Goal: Information Seeking & Learning: Understand process/instructions

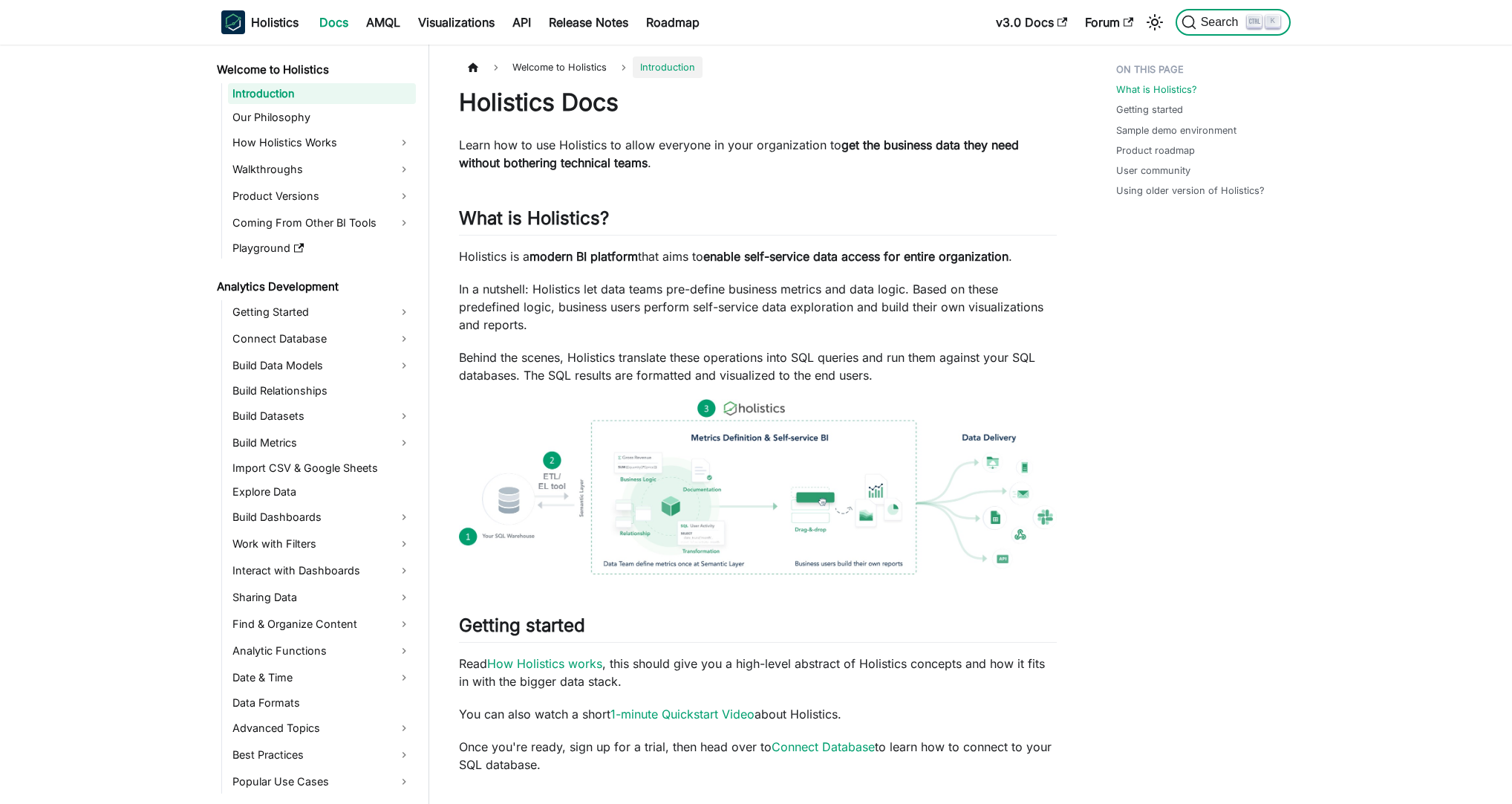
click at [1245, 25] on span "Search" at bounding box center [1221, 23] width 51 height 14
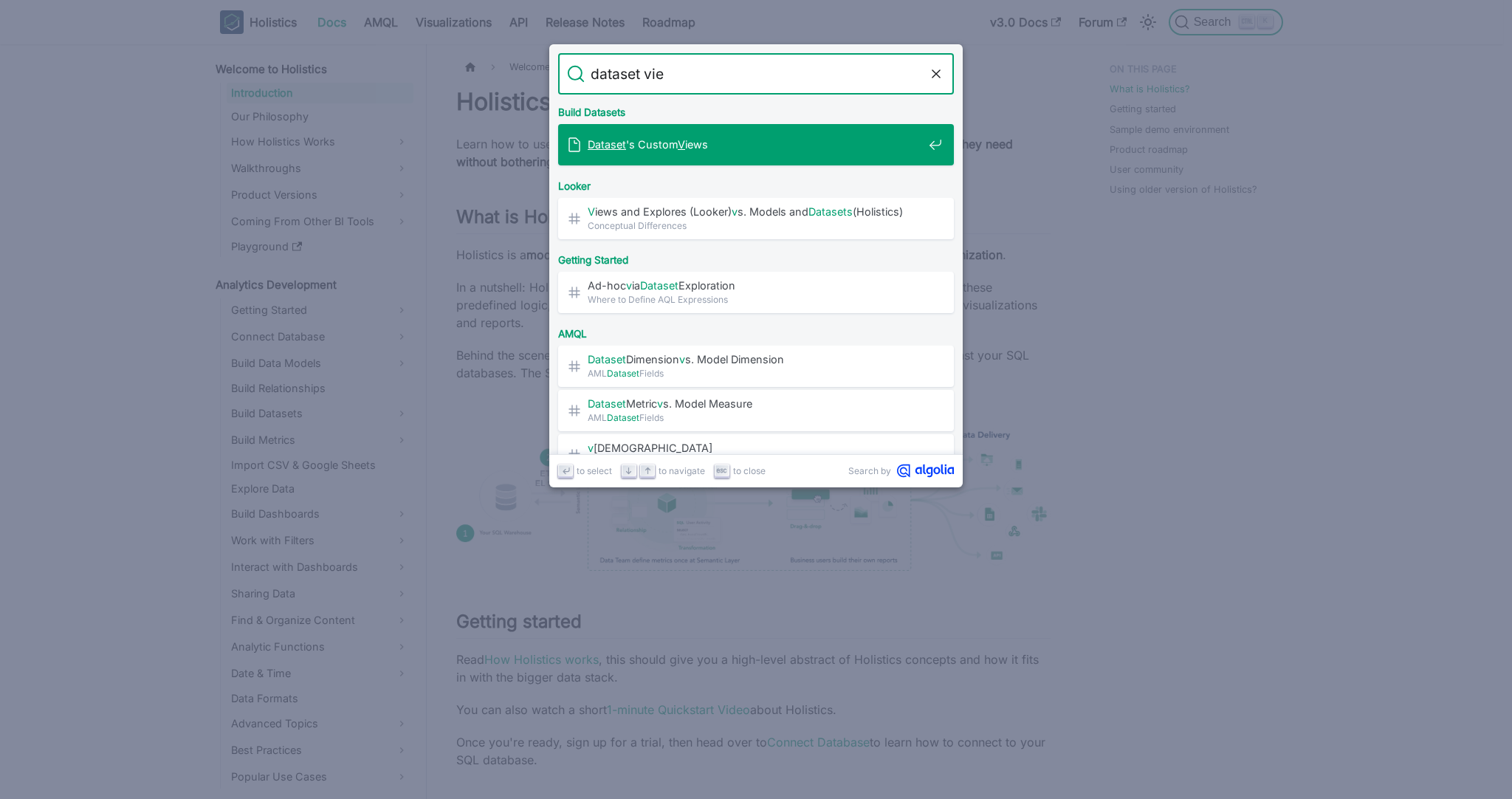
type input "dataset view"
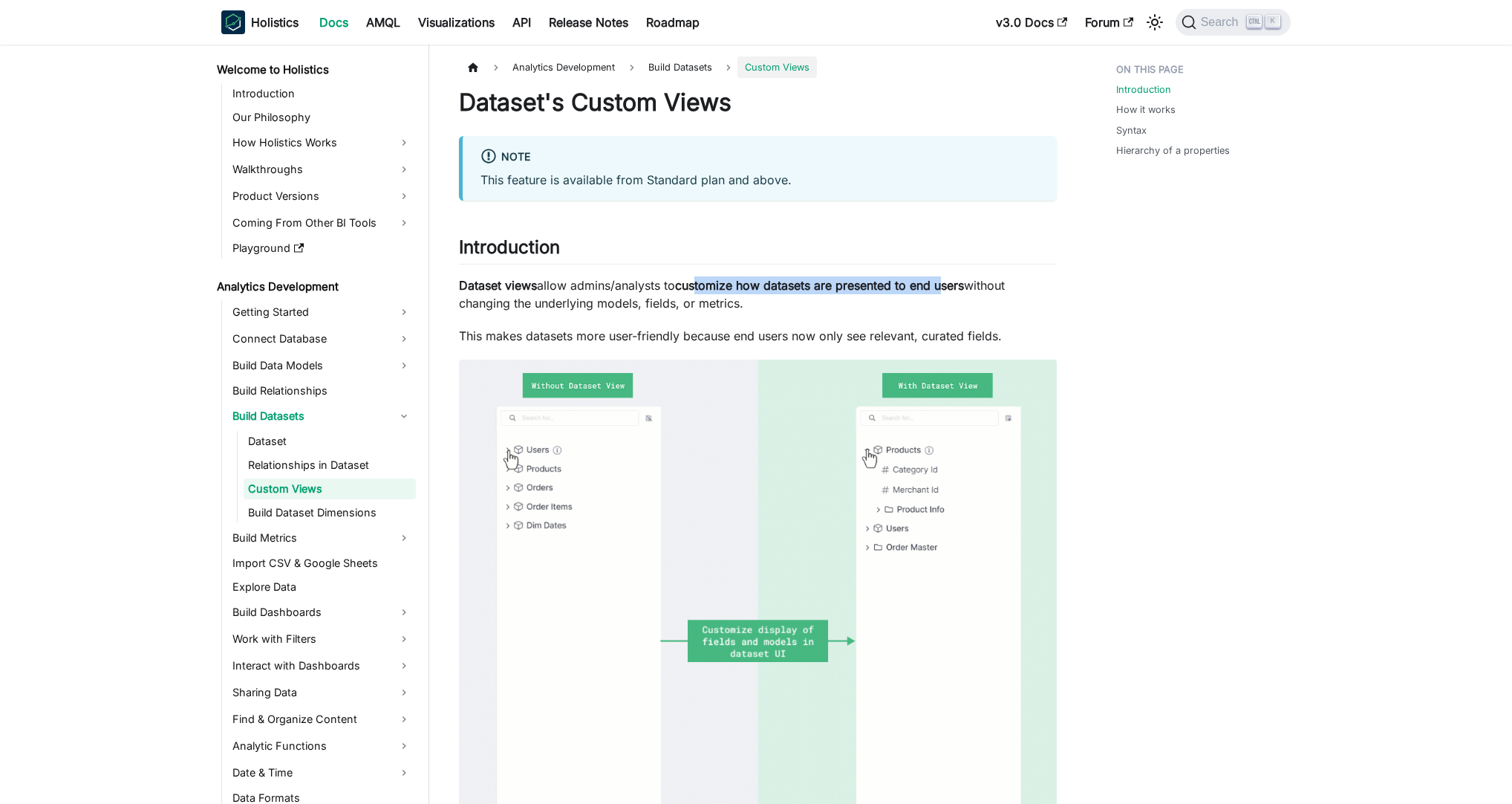
drag, startPoint x: 699, startPoint y: 284, endPoint x: 968, endPoint y: 288, distance: 269.0
click at [958, 288] on strong "customize how datasets are presented to end users" at bounding box center [820, 285] width 289 height 15
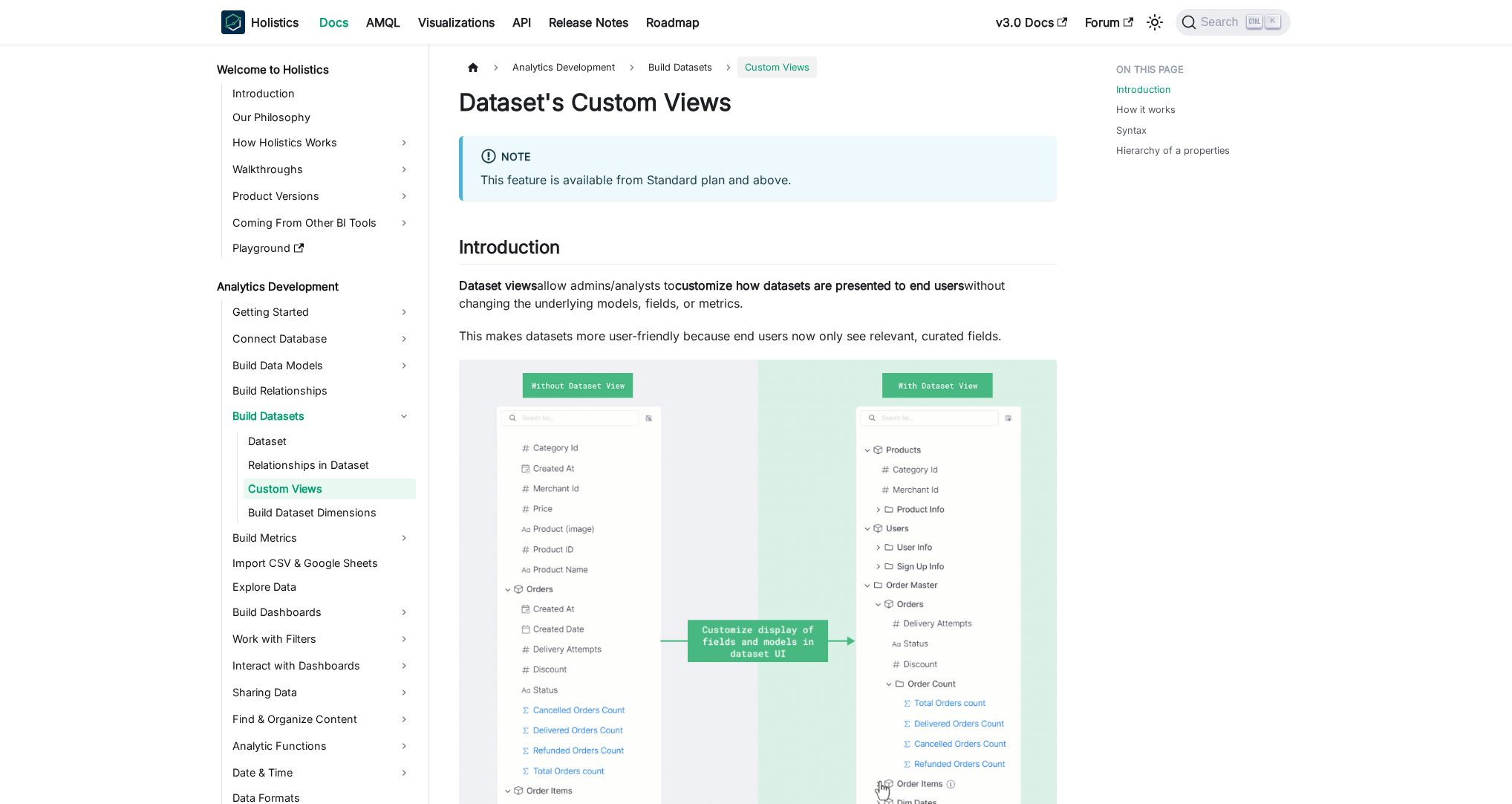
click at [964, 287] on strong "customize how datasets are presented to end users" at bounding box center [820, 285] width 289 height 15
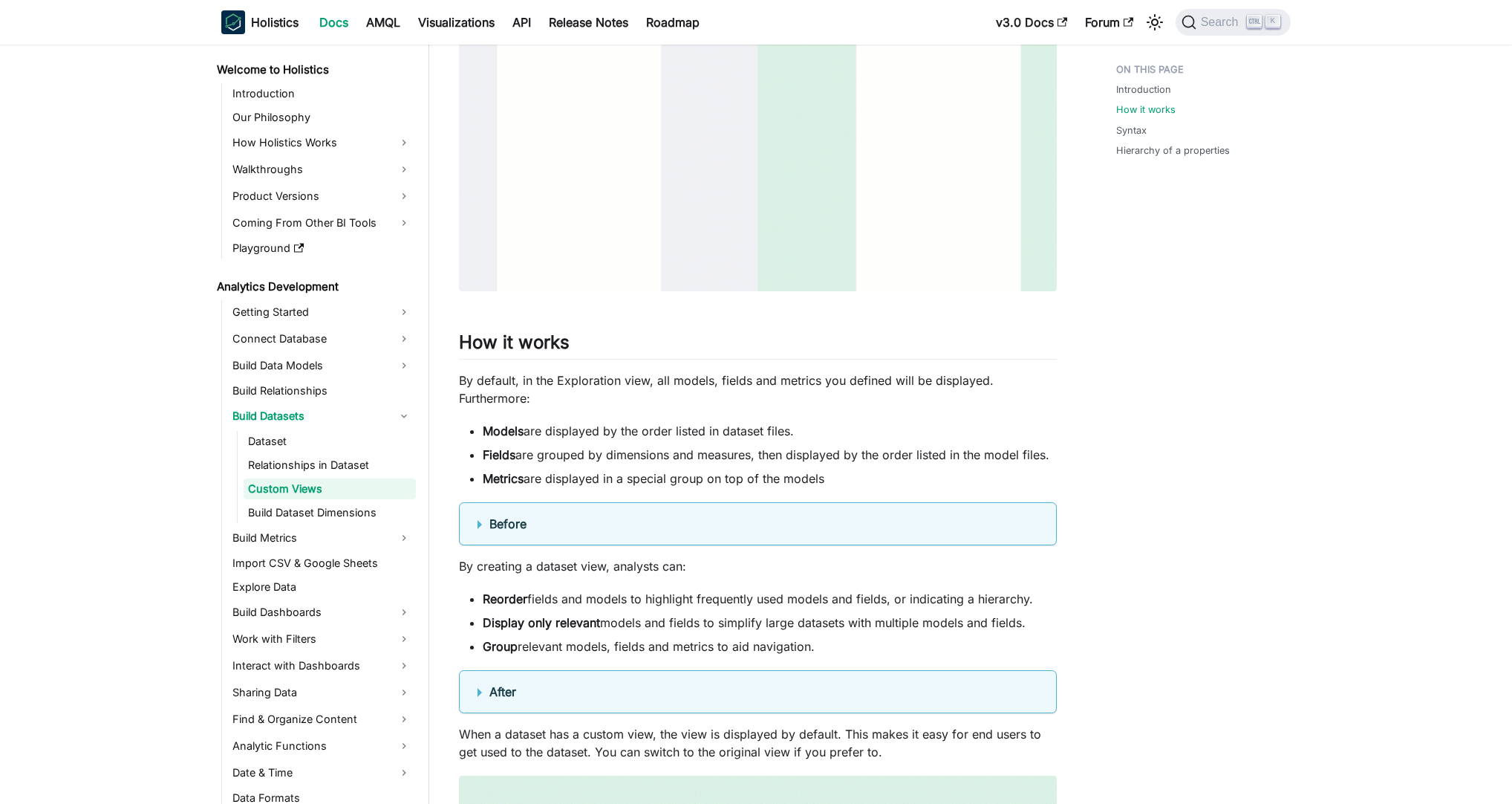
scroll to position [713, 0]
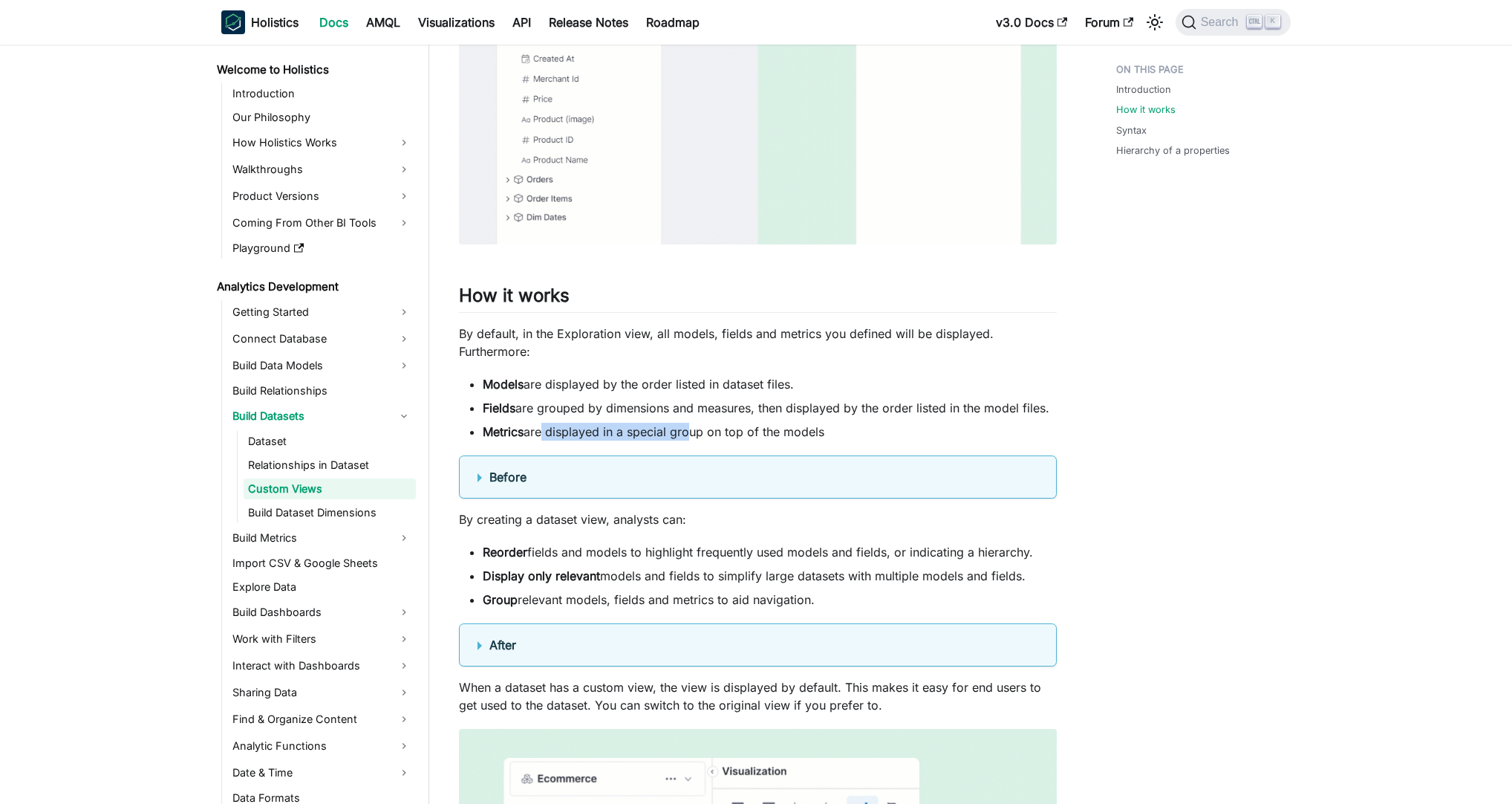
drag, startPoint x: 552, startPoint y: 424, endPoint x: 869, endPoint y: 446, distance: 317.8
click at [475, 478] on details "Before" at bounding box center [758, 477] width 598 height 43
click at [493, 469] on summary "Before" at bounding box center [758, 476] width 561 height 17
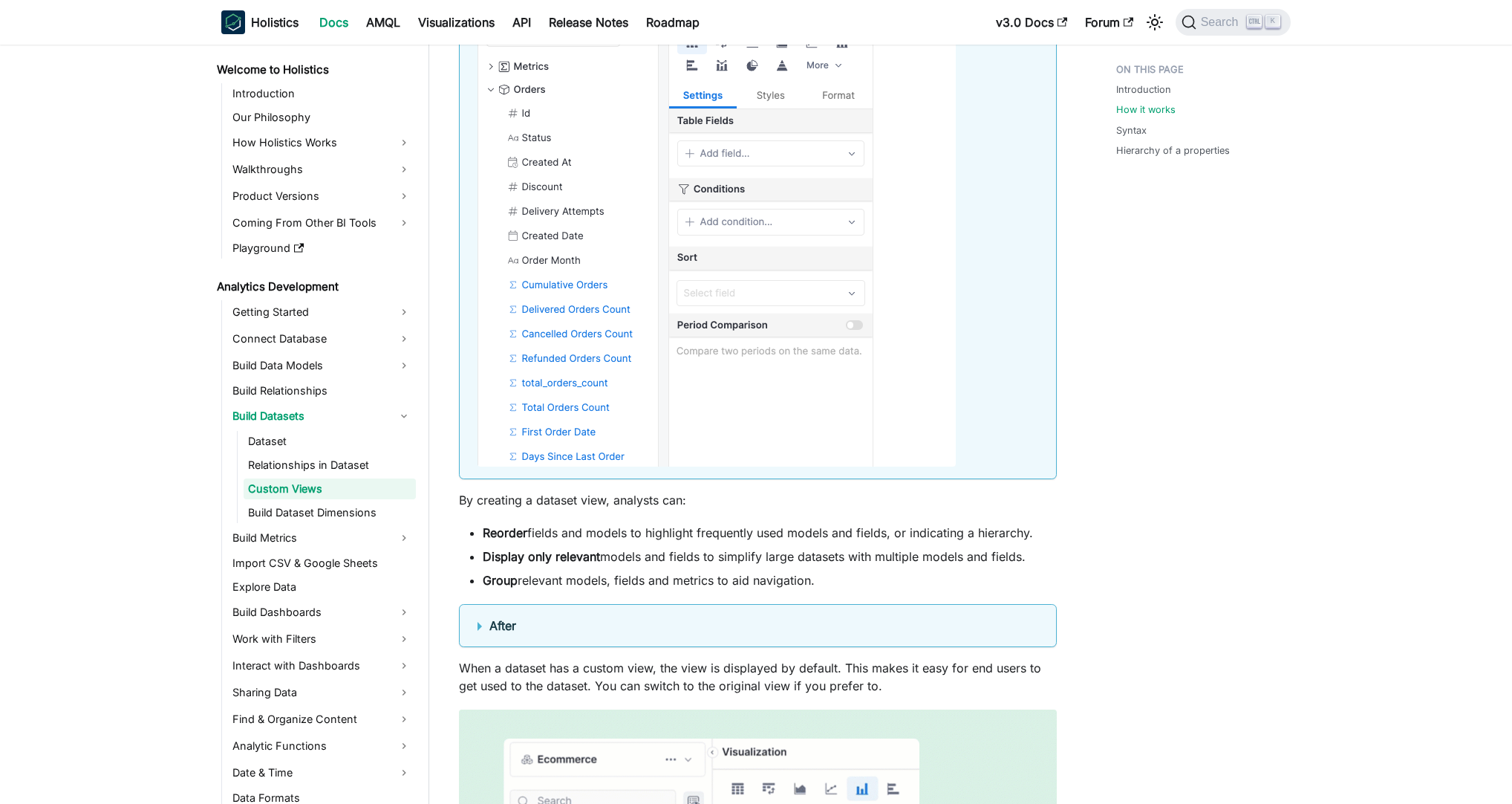
scroll to position [1283, 0]
click at [507, 621] on b "After" at bounding box center [502, 622] width 27 height 15
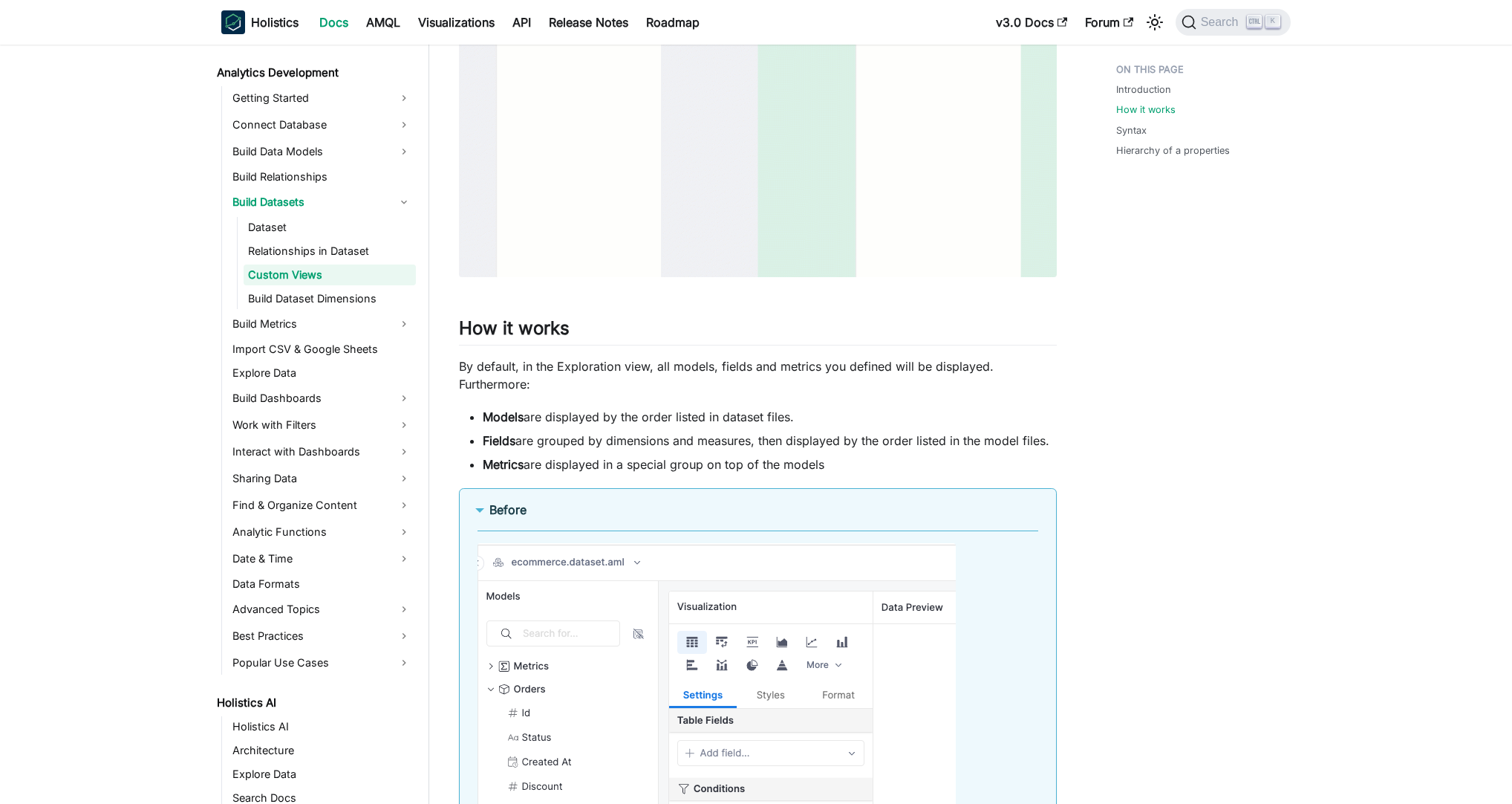
scroll to position [713, 0]
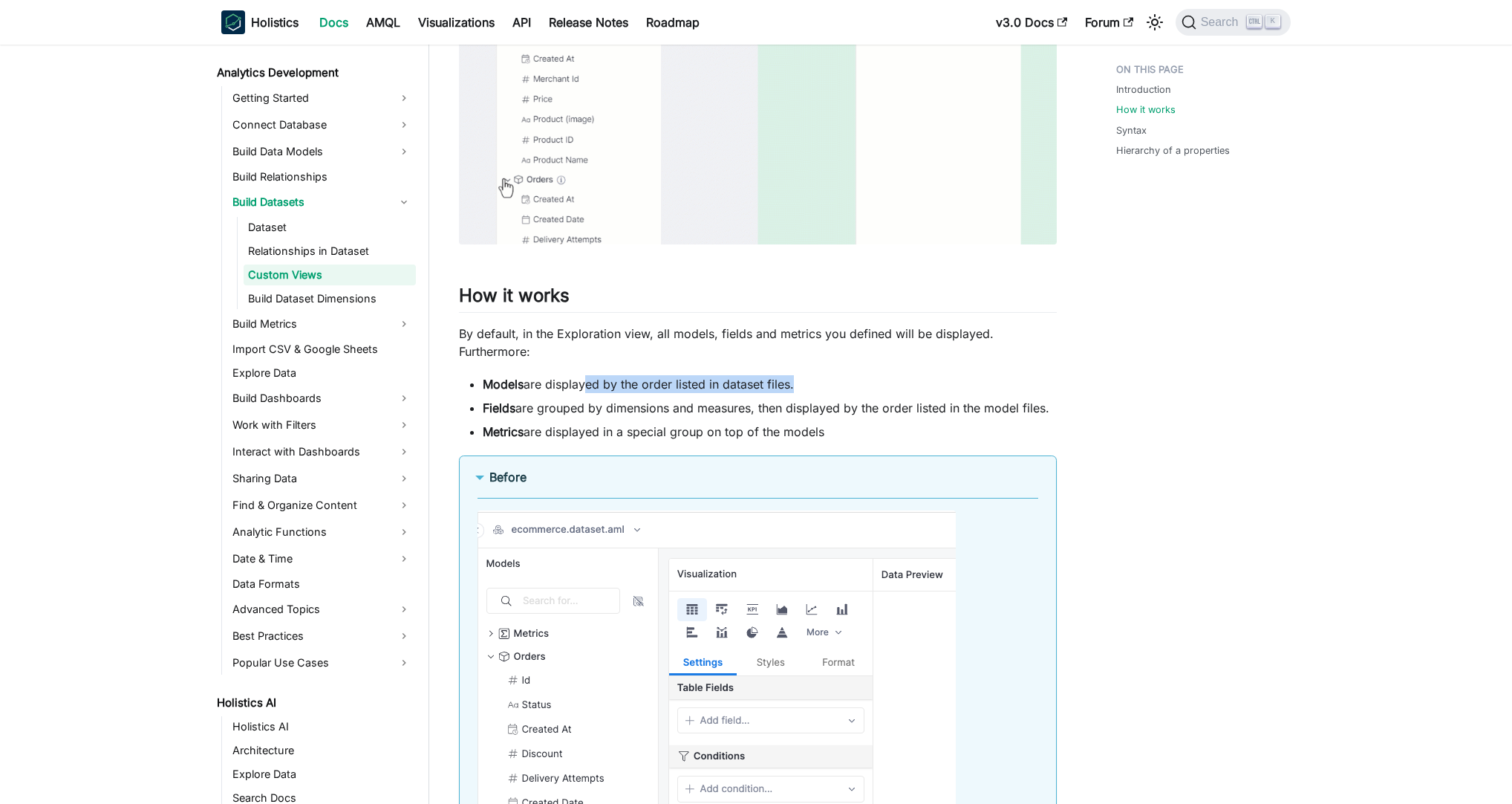
drag, startPoint x: 592, startPoint y: 392, endPoint x: 752, endPoint y: 396, distance: 160.0
click at [720, 396] on ul "Models are displayed by the order listed in dataset files. Fields are grouped b…" at bounding box center [758, 408] width 598 height 65
click at [762, 398] on ul "Models are displayed by the order listed in dataset files. Fields are grouped b…" at bounding box center [758, 408] width 598 height 65
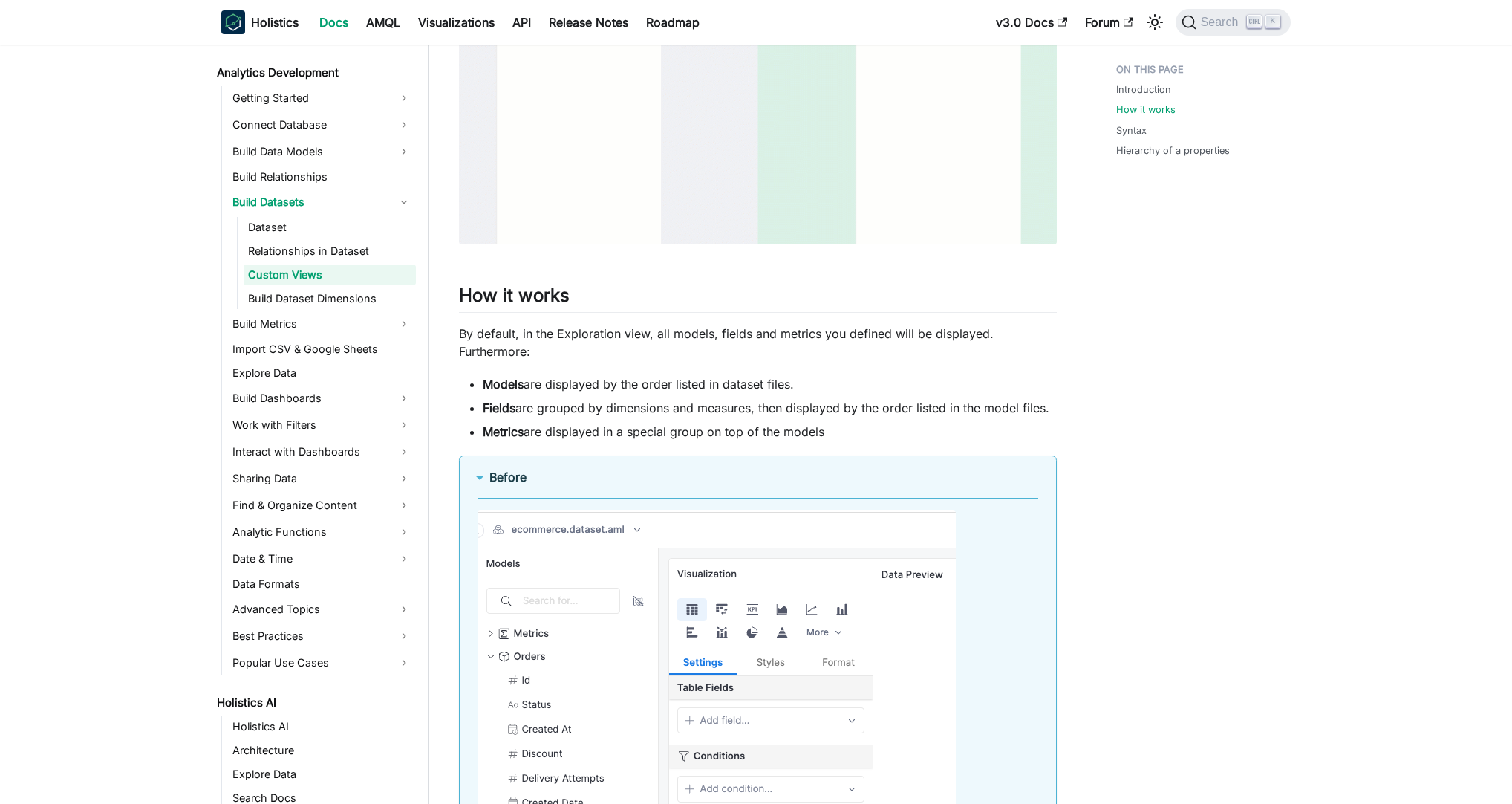
drag, startPoint x: 487, startPoint y: 424, endPoint x: 842, endPoint y: 425, distance: 355.0
click at [842, 425] on li "Metrics are displayed in a special group on top of the models" at bounding box center [770, 431] width 574 height 17
click at [847, 425] on li "Metrics are displayed in a special group on top of the models" at bounding box center [770, 431] width 574 height 17
drag, startPoint x: 588, startPoint y: 424, endPoint x: 908, endPoint y: 425, distance: 320.0
click at [908, 425] on li "Metrics are displayed in a special group on top of the models" at bounding box center [770, 431] width 574 height 17
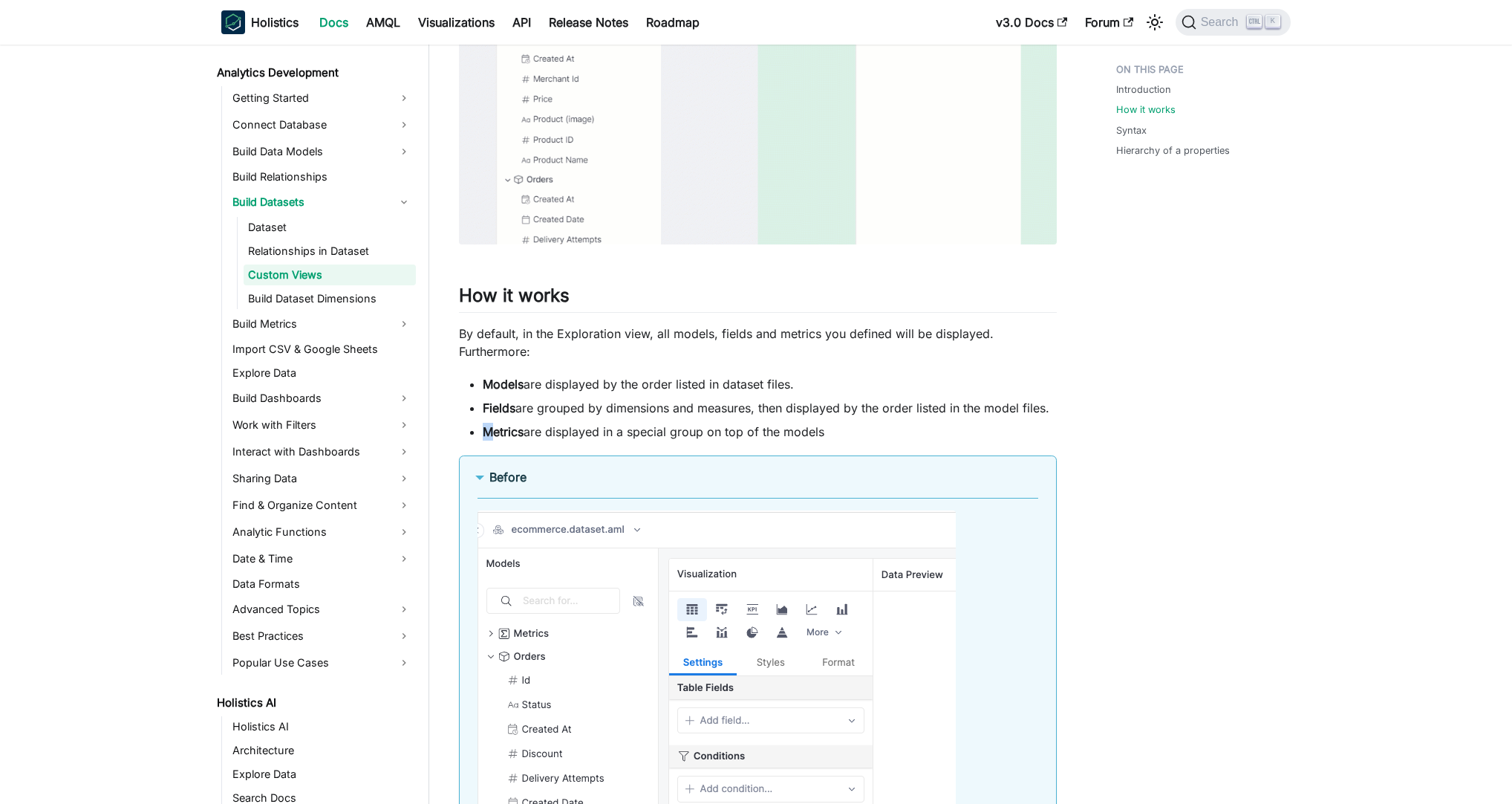
click at [921, 425] on li "Metrics are displayed in a special group on top of the models" at bounding box center [770, 431] width 574 height 17
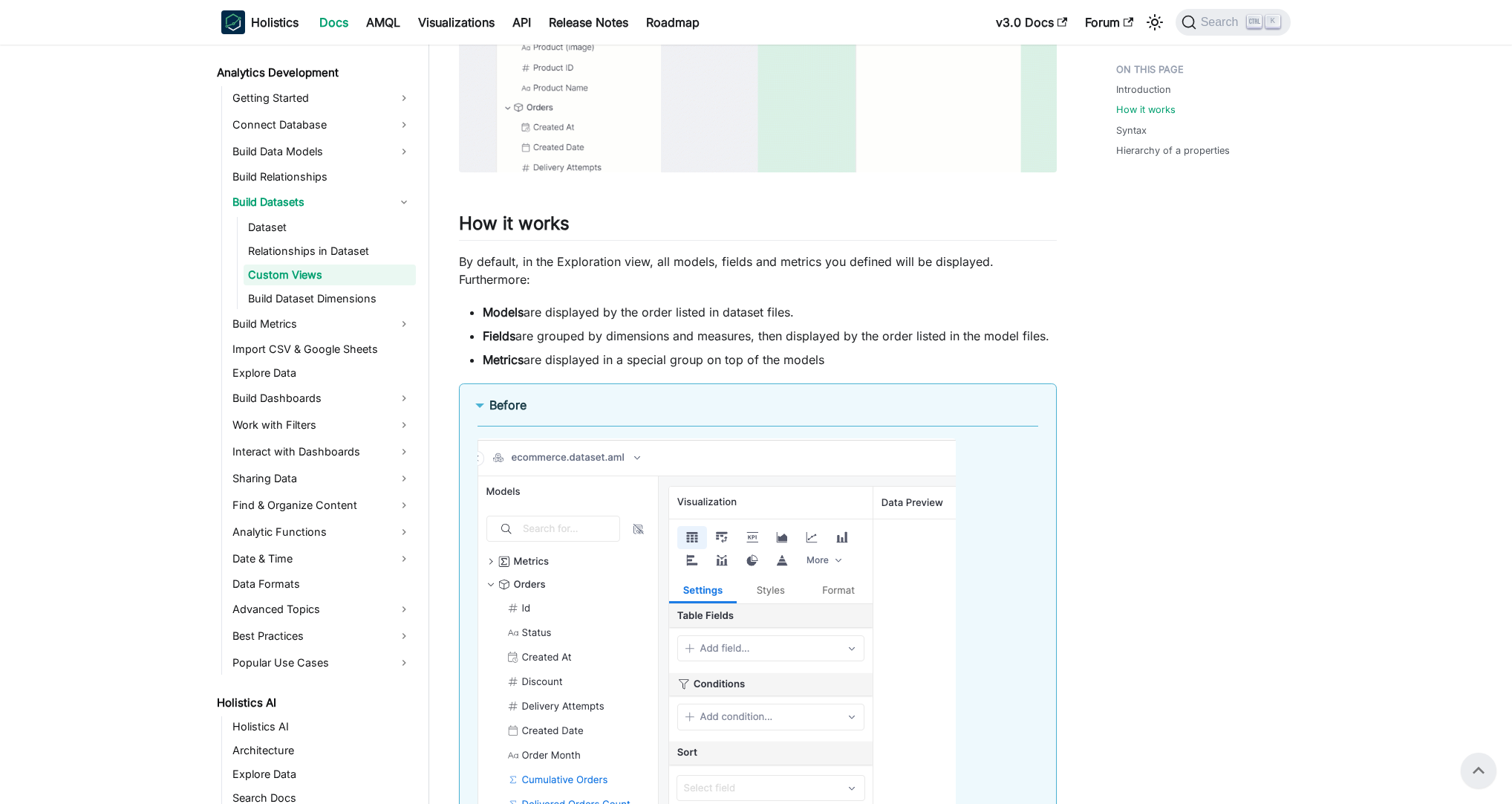
scroll to position [784, 0]
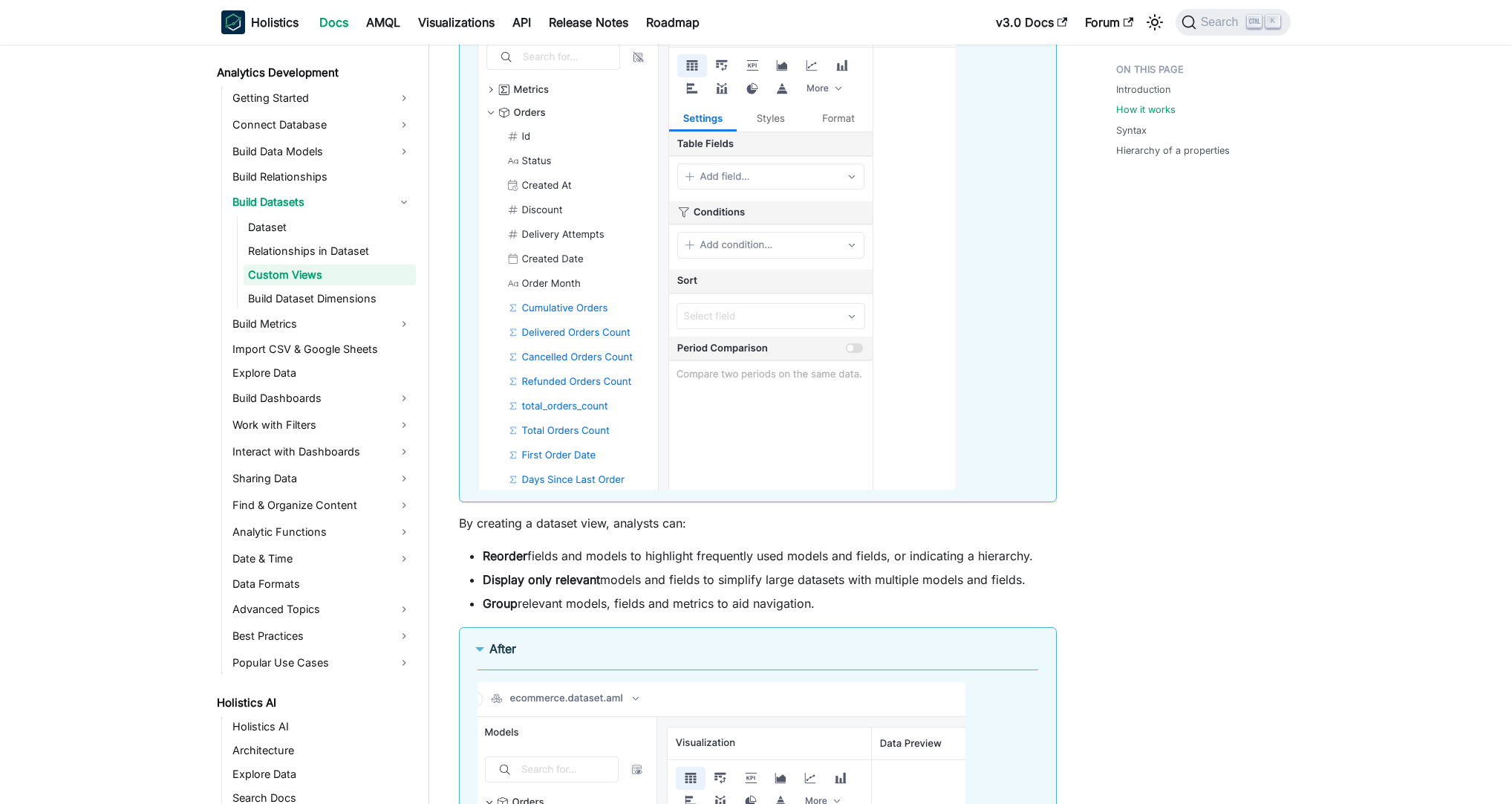
scroll to position [1426, 0]
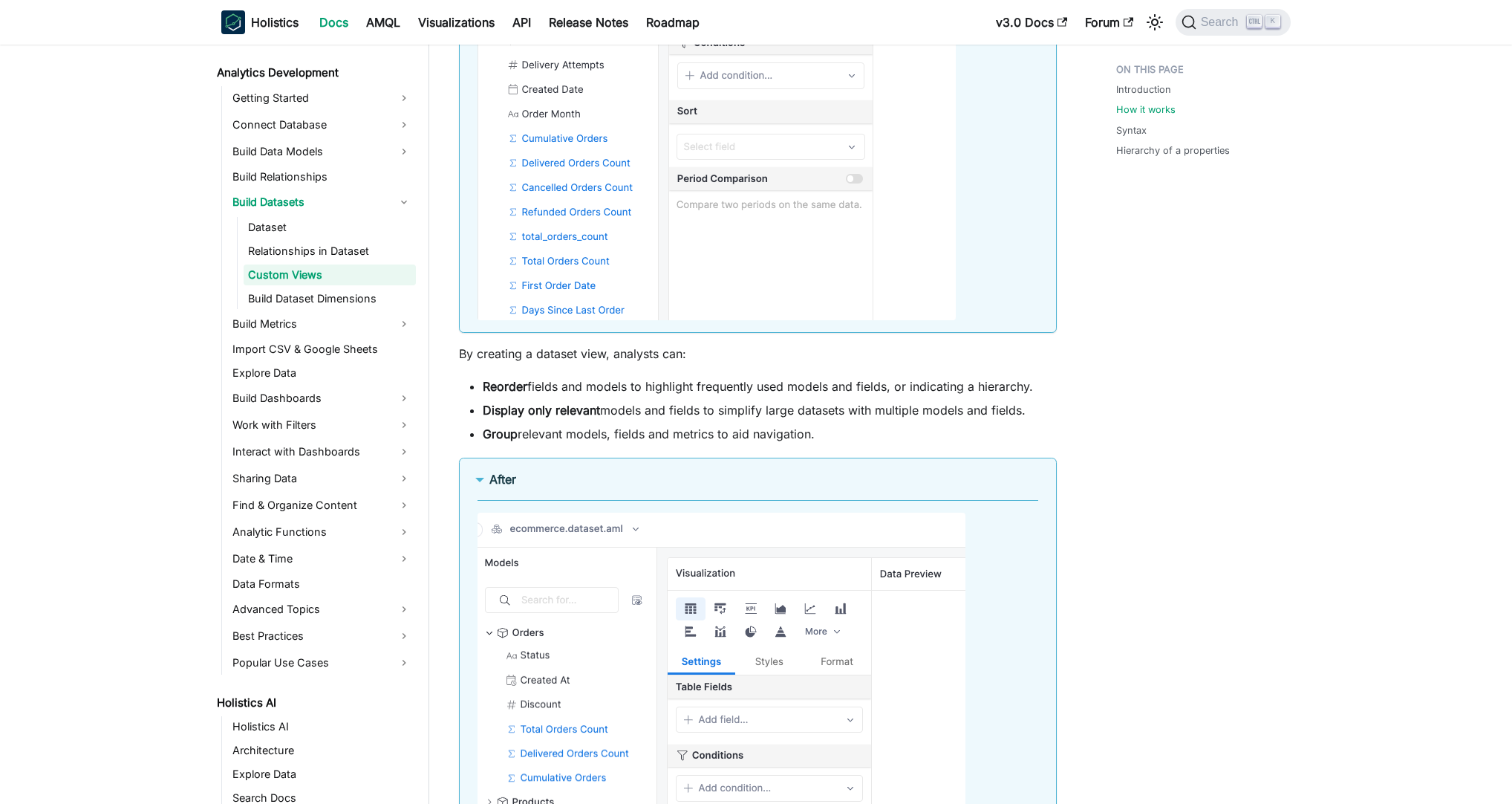
drag, startPoint x: 532, startPoint y: 388, endPoint x: 942, endPoint y: 430, distance: 412.1
click at [942, 430] on ul "Reorder fields and models to highlight frequently used models and fields, or in…" at bounding box center [758, 410] width 598 height 65
click at [942, 430] on li "Group relevant models, fields and metrics to aid navigation." at bounding box center [770, 434] width 574 height 17
drag, startPoint x: 491, startPoint y: 378, endPoint x: 920, endPoint y: 427, distance: 431.8
click at [920, 427] on ul "Reorder fields and models to highlight frequently used models and fields, or in…" at bounding box center [758, 410] width 598 height 65
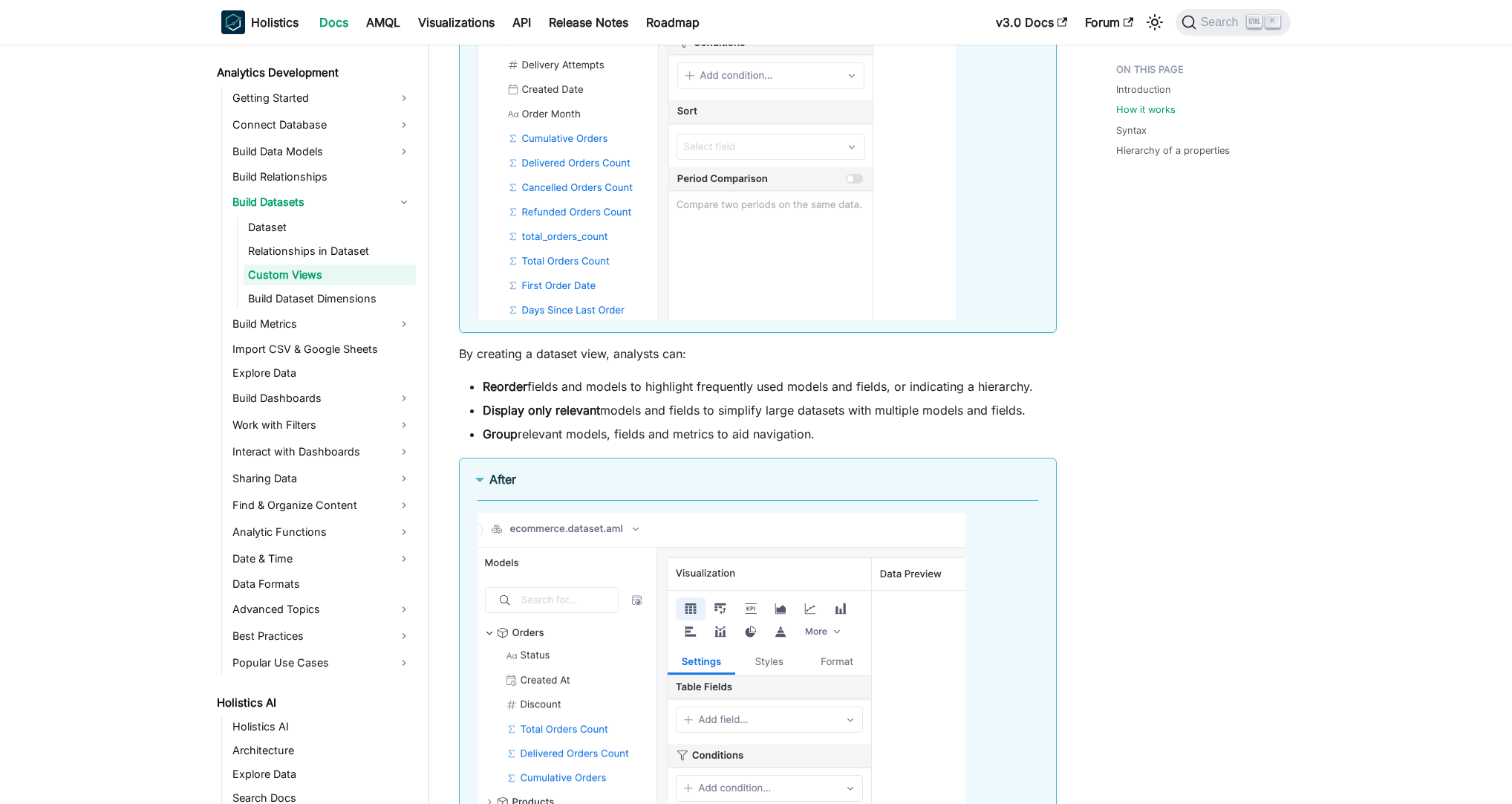
click at [920, 427] on li "Group relevant models, fields and metrics to aid navigation." at bounding box center [770, 434] width 574 height 17
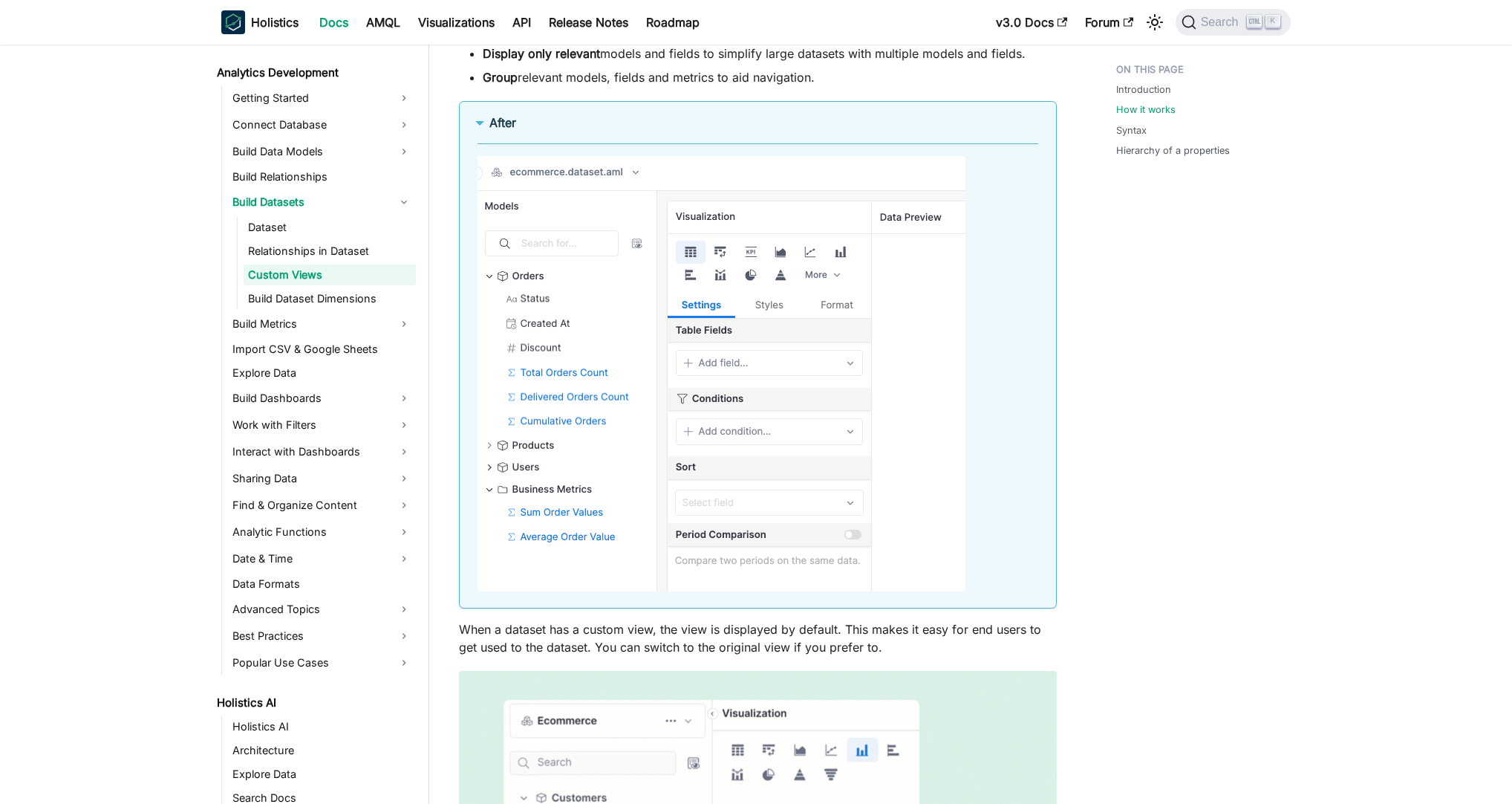
scroll to position [2210, 0]
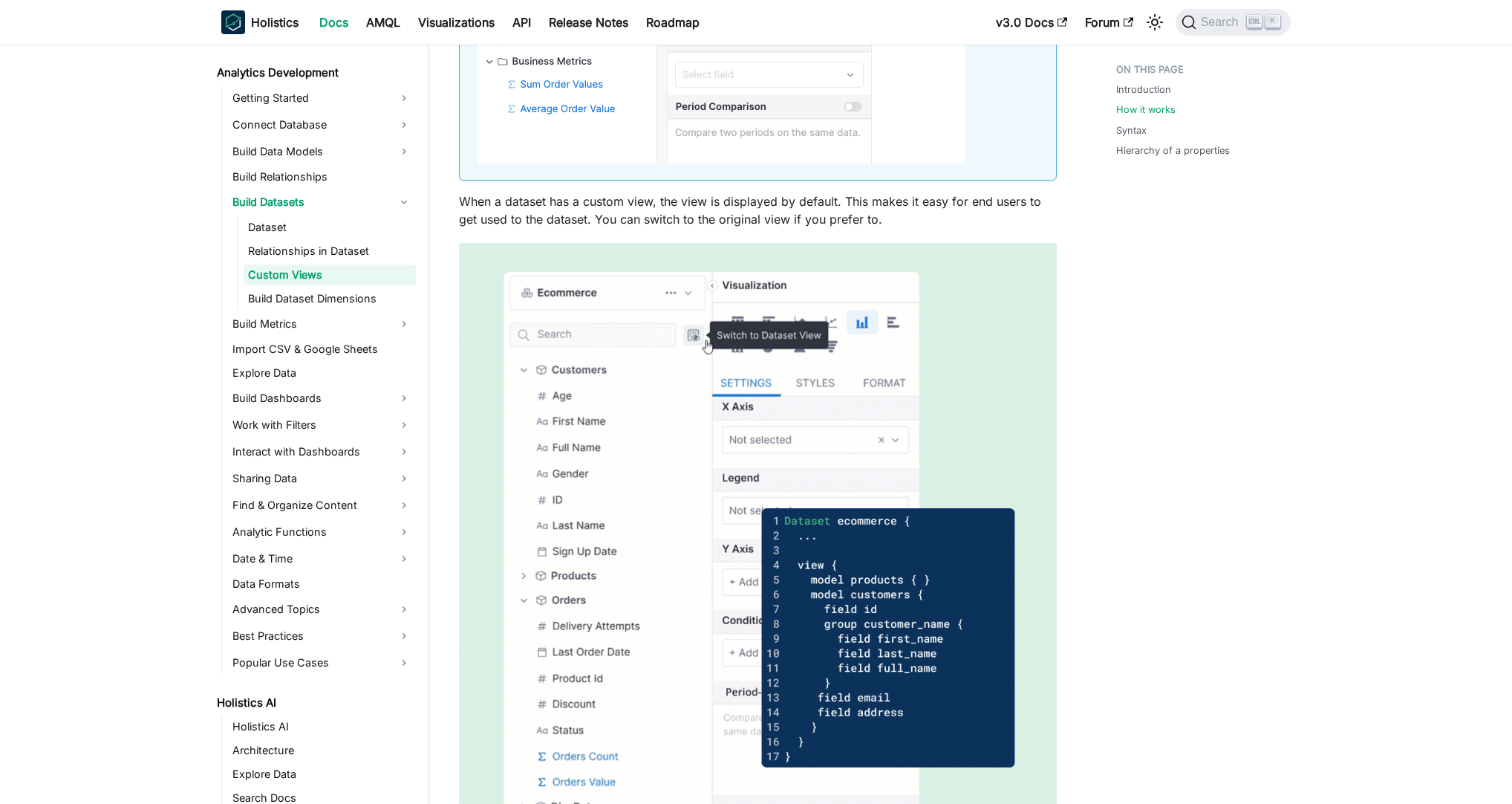
click at [1225, 272] on div "Introduction How it works Syntax Hierarchy of a properties" at bounding box center [1196, 688] width 219 height 5684
click at [1290, 309] on div "Introduction How it works Syntax Hierarchy of a properties" at bounding box center [1196, 688] width 219 height 5684
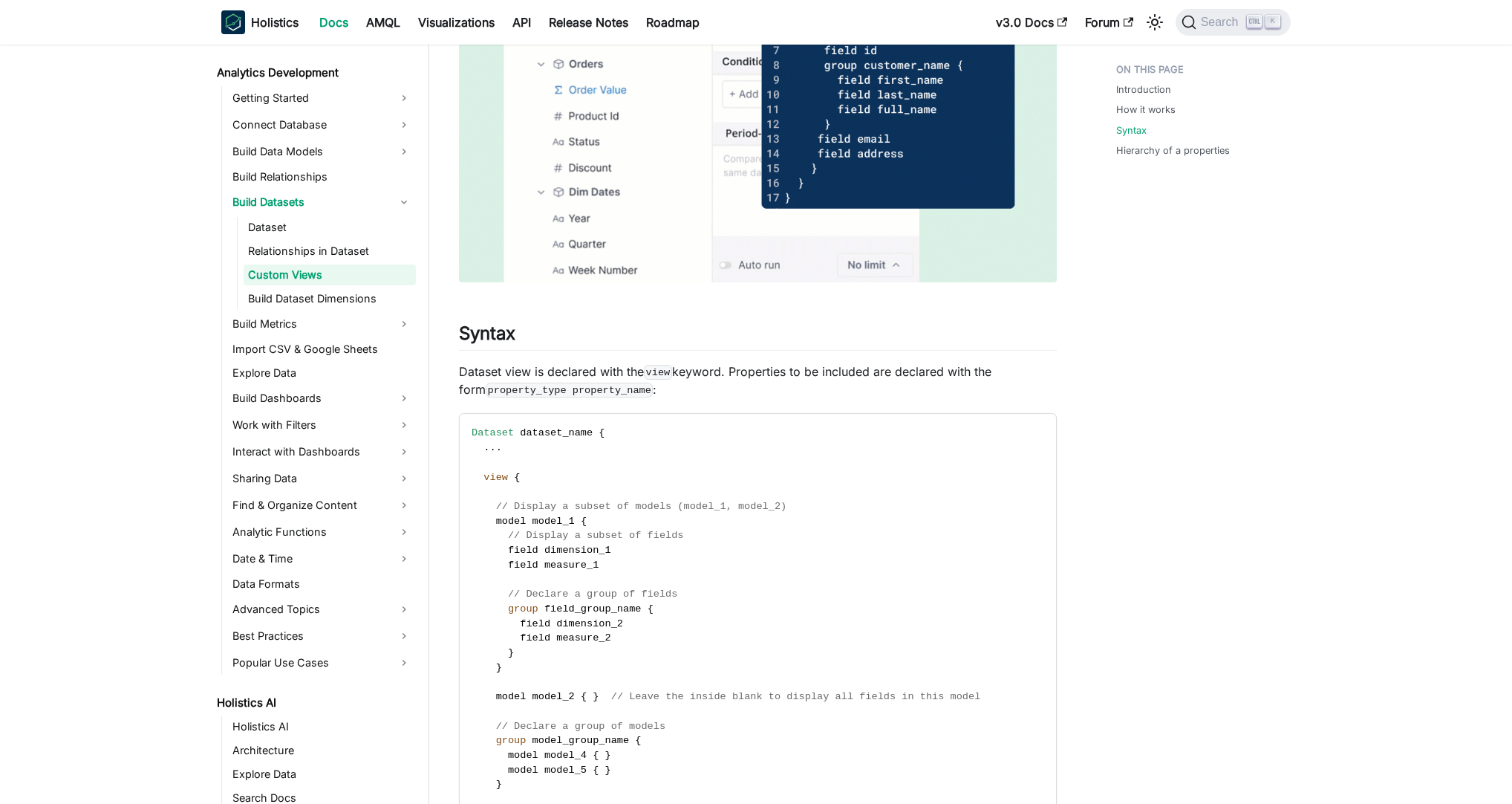
scroll to position [2781, 0]
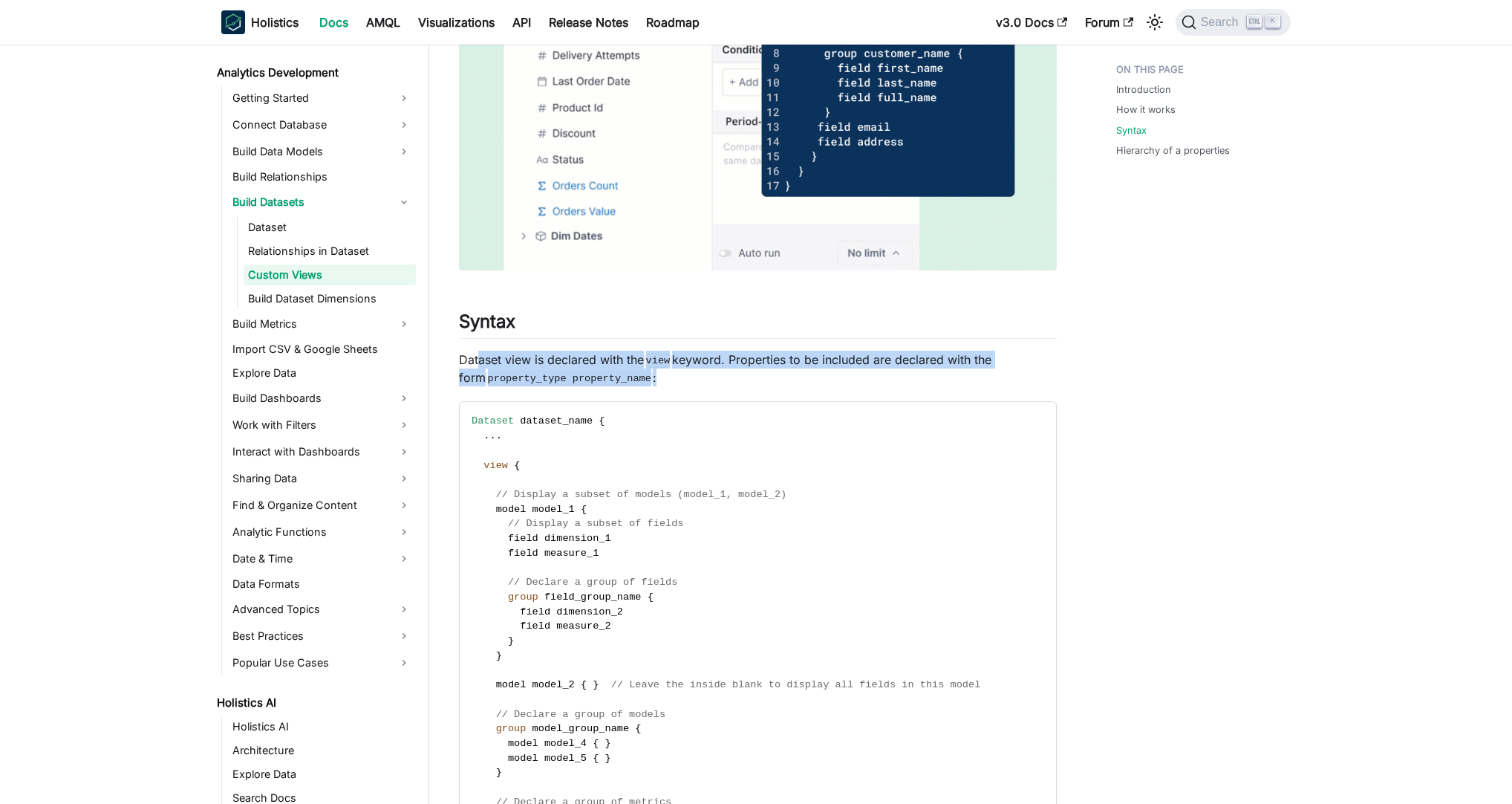
drag, startPoint x: 476, startPoint y: 362, endPoint x: 944, endPoint y: 377, distance: 468.2
click at [944, 377] on p "Dataset view is declared with the view keyword. Properties to be included are d…" at bounding box center [758, 368] width 598 height 36
drag, startPoint x: 453, startPoint y: 356, endPoint x: 958, endPoint y: 387, distance: 506.0
click at [957, 387] on article "Analytics Development Build Datasets Custom Views On this page Dataset's Custom…" at bounding box center [758, 51] width 621 height 5551
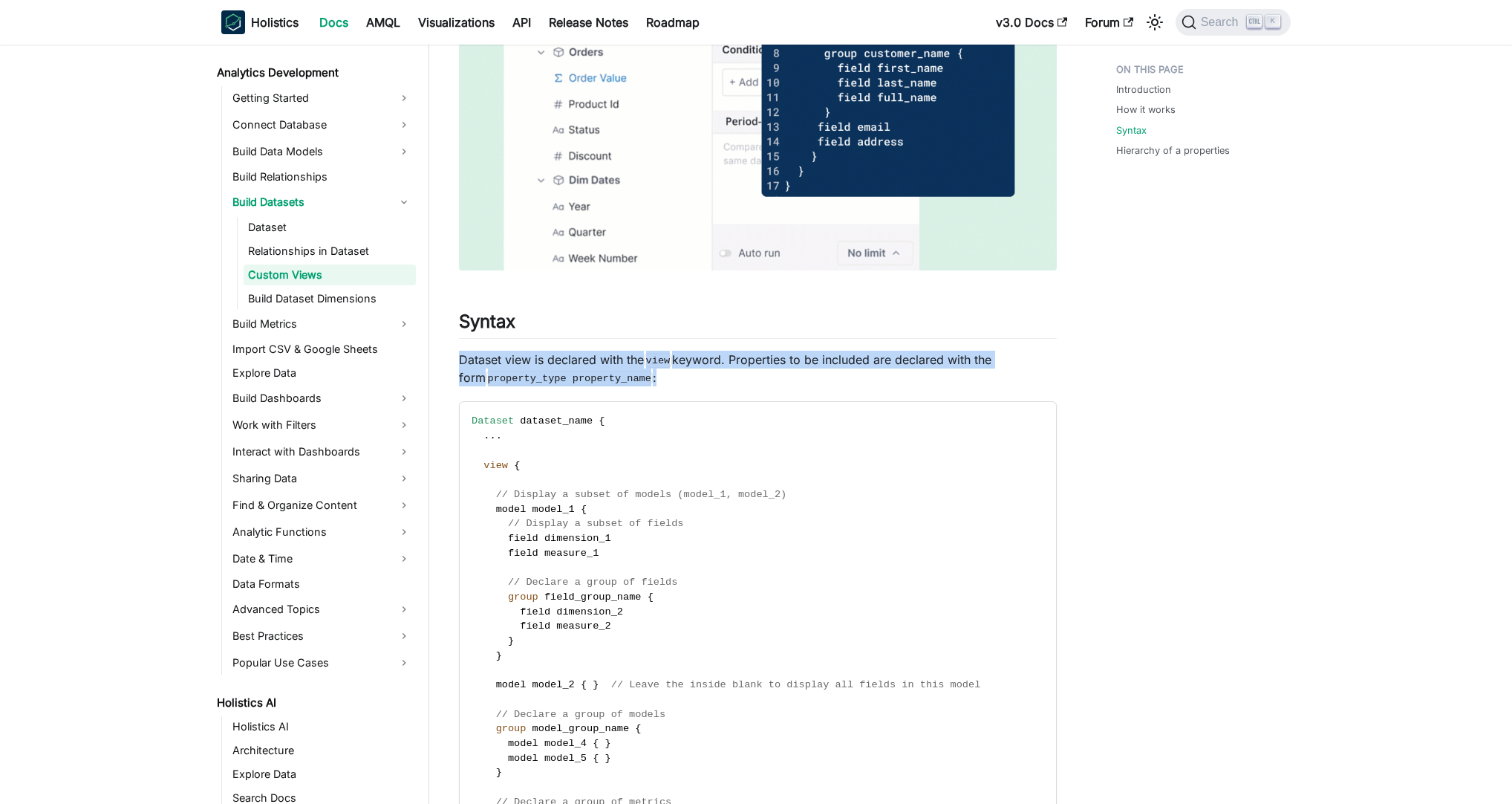
click at [958, 387] on div "Dataset's Custom Views Note This feature is available from Standard plan and ab…" at bounding box center [758, 66] width 598 height 5519
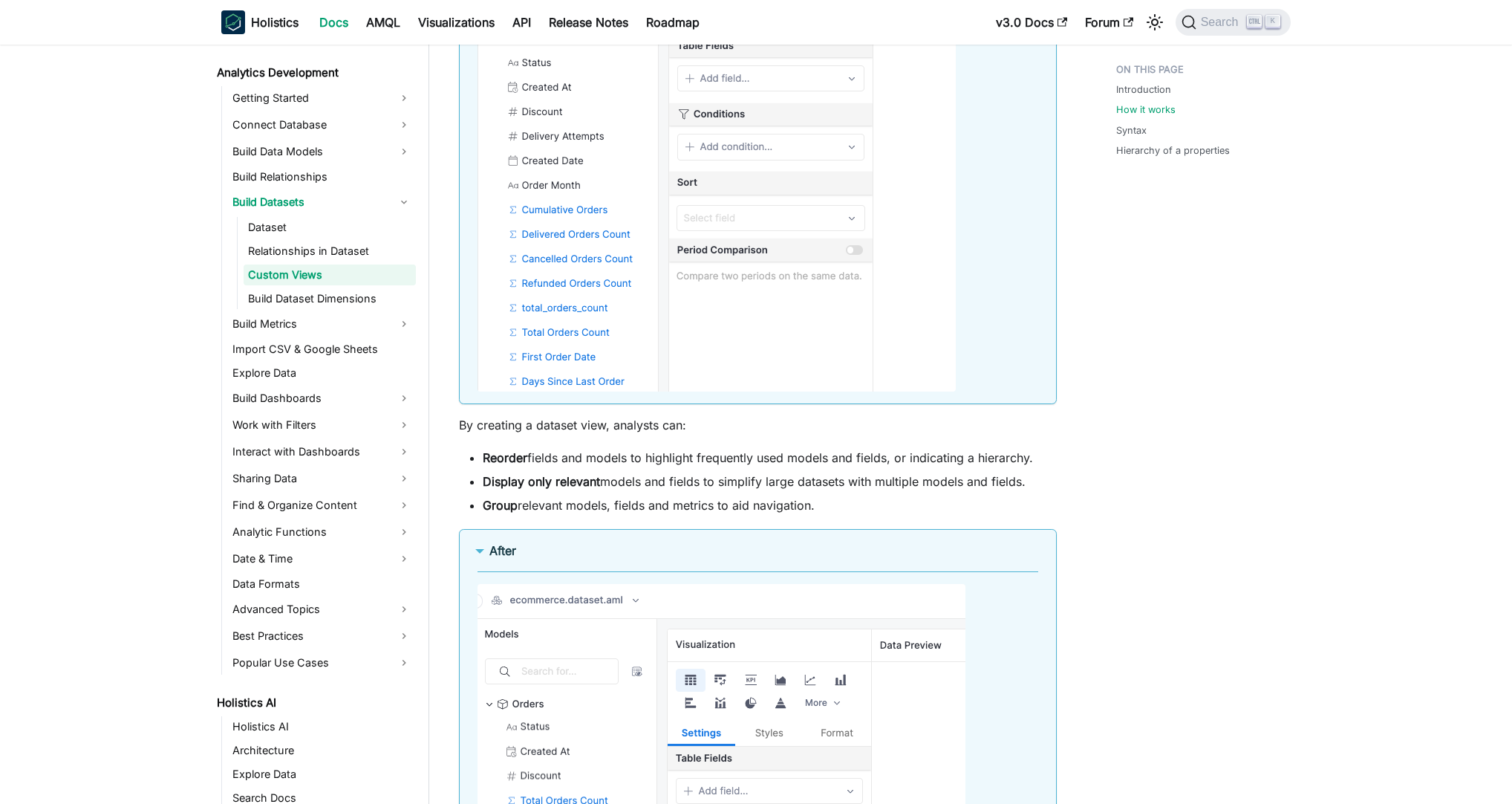
scroll to position [1711, 0]
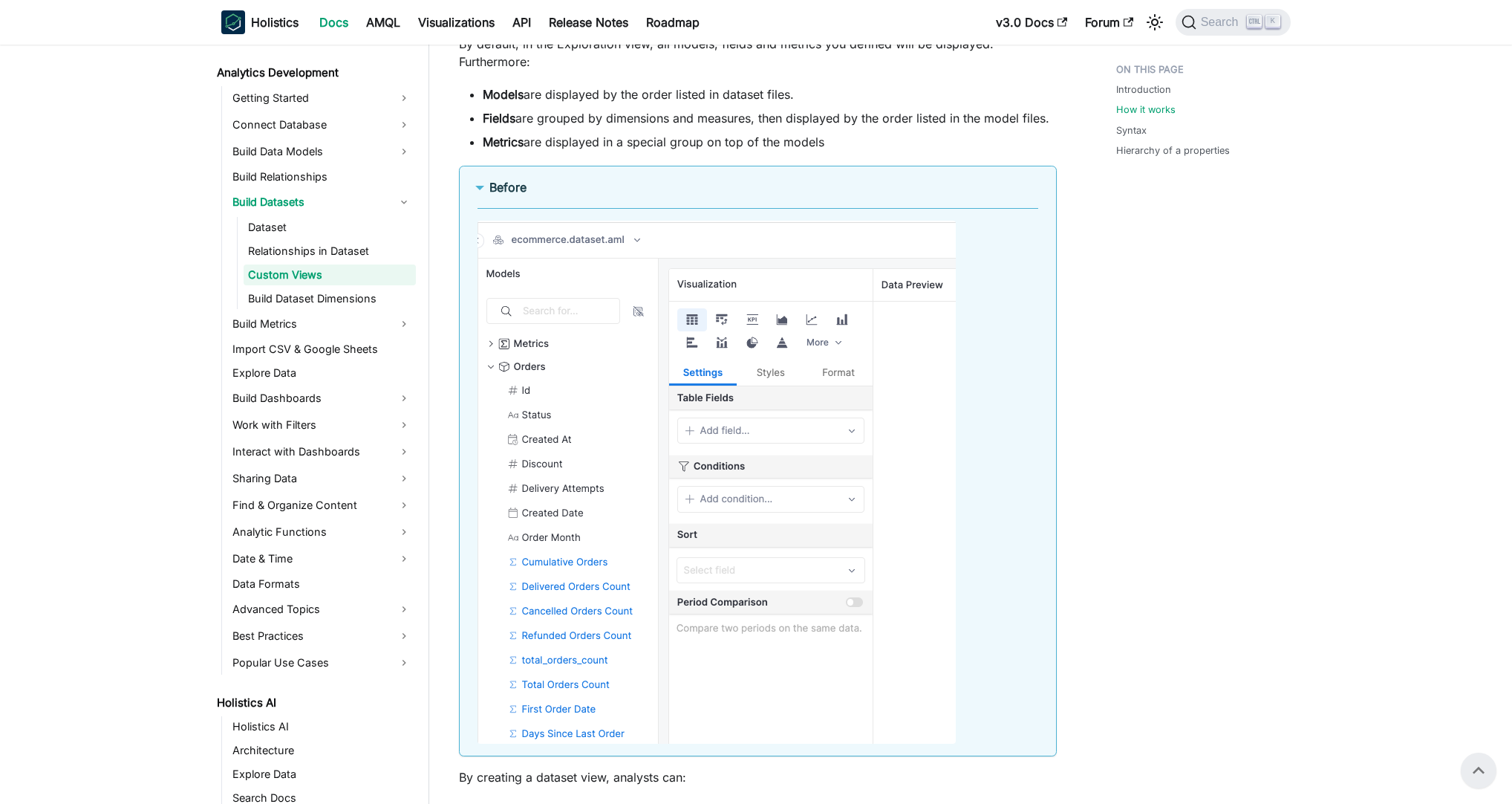
scroll to position [998, 0]
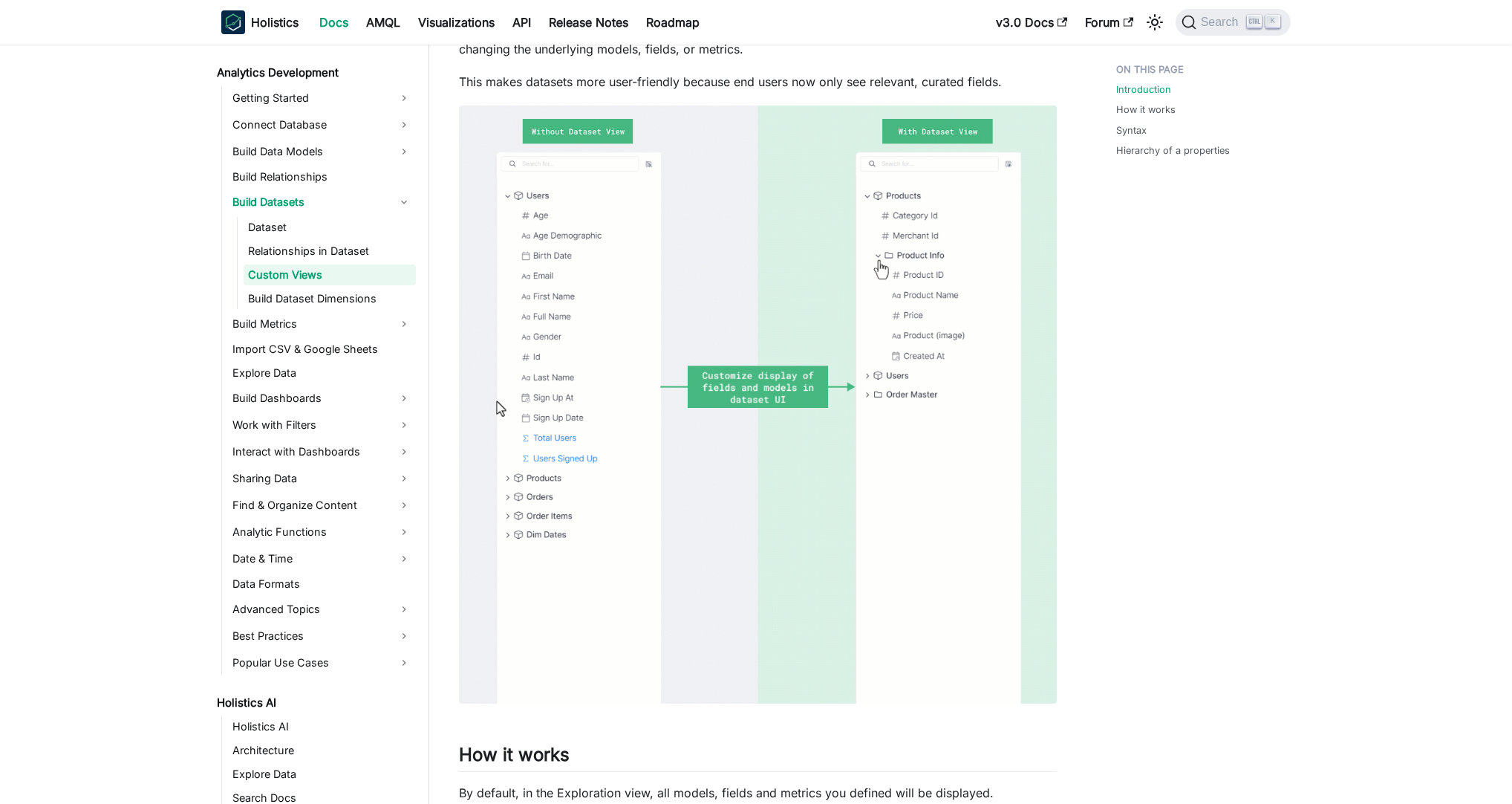
scroll to position [0, 0]
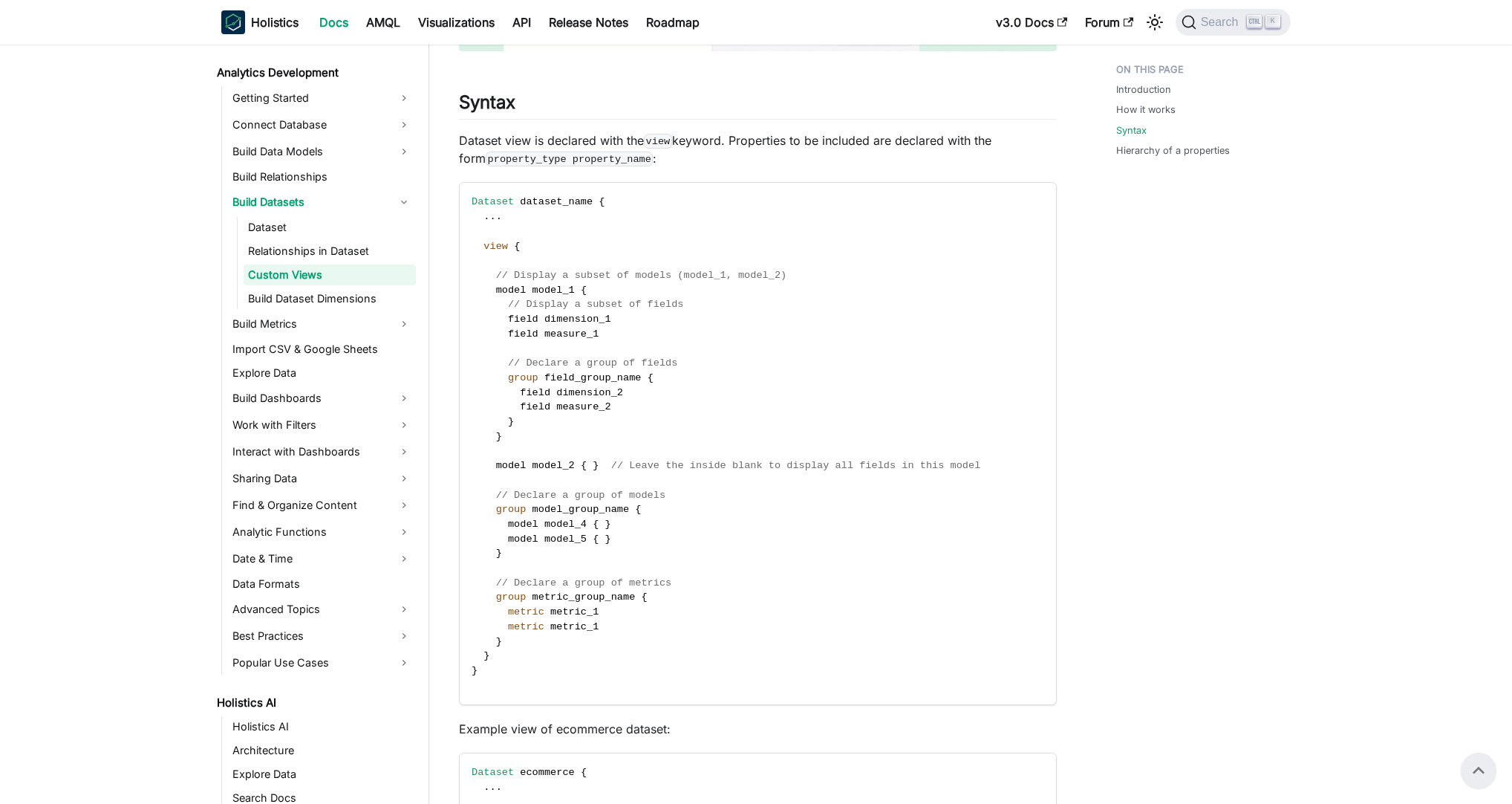
scroll to position [2995, 0]
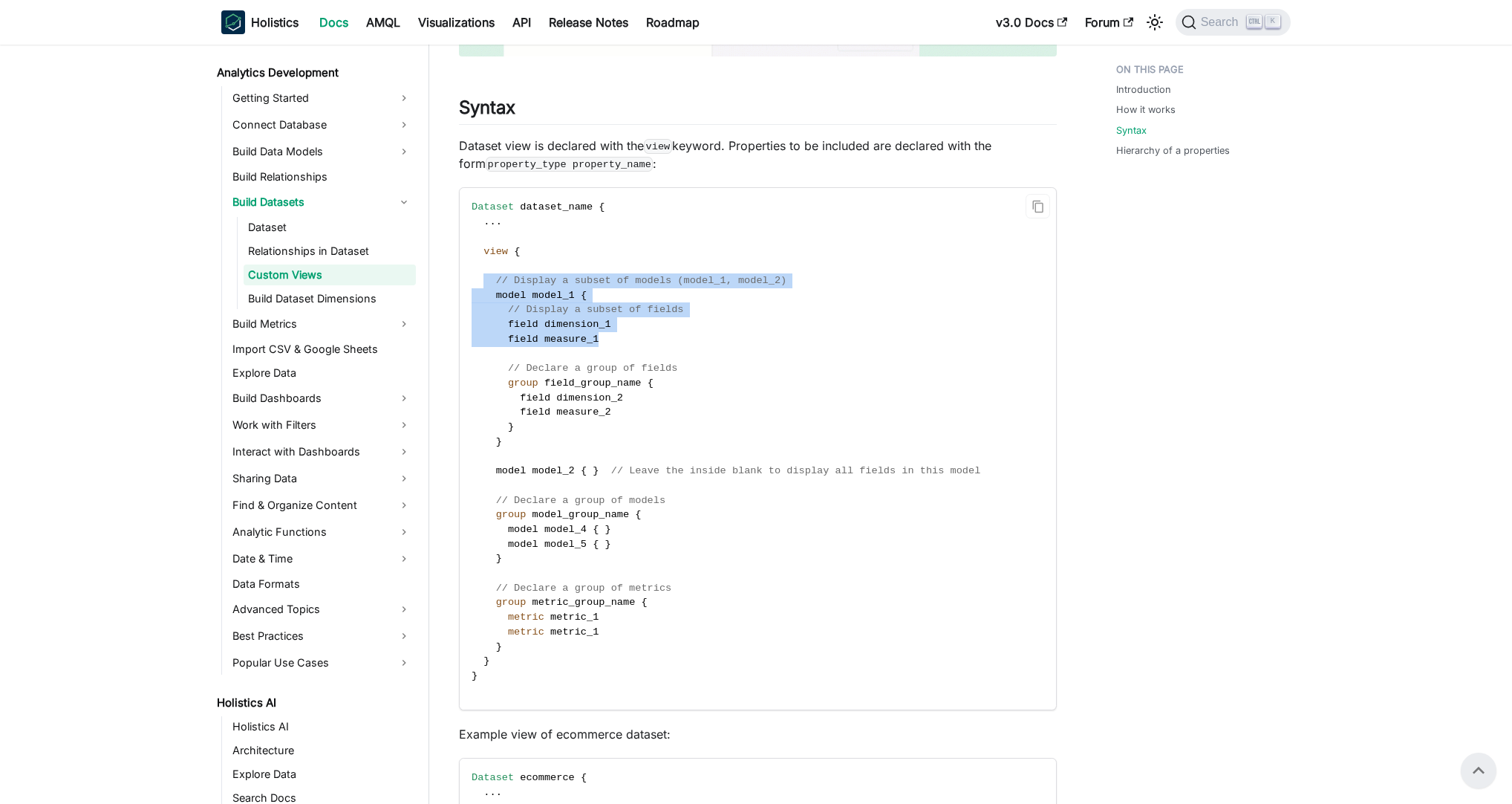
drag, startPoint x: 498, startPoint y: 276, endPoint x: 761, endPoint y: 347, distance: 272.4
click at [761, 347] on code "Dataset dataset_name { . . . view { // Display a subset of models (model_1, mod…" at bounding box center [756, 448] width 594 height 521
click at [764, 348] on code "Dataset dataset_name { . . . view { // Display a subset of models (model_1, mod…" at bounding box center [756, 448] width 594 height 521
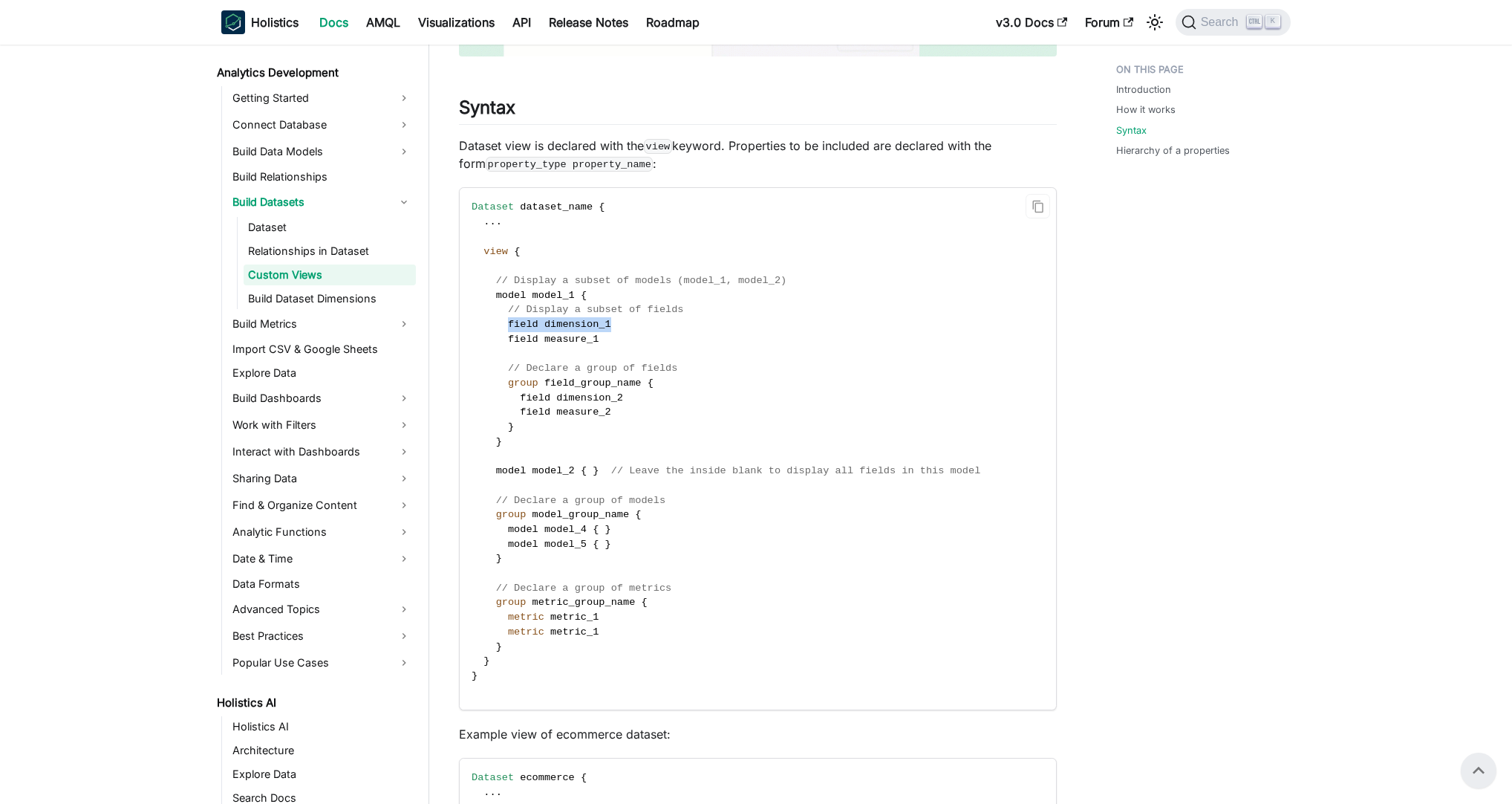
drag, startPoint x: 506, startPoint y: 322, endPoint x: 682, endPoint y: 332, distance: 176.3
click at [669, 332] on code "Dataset dataset_name { . . . view { // Display a subset of models (model_1, mod…" at bounding box center [756, 448] width 594 height 521
click at [689, 332] on code "Dataset dataset_name { . . . view { // Display a subset of models (model_1, mod…" at bounding box center [756, 448] width 594 height 521
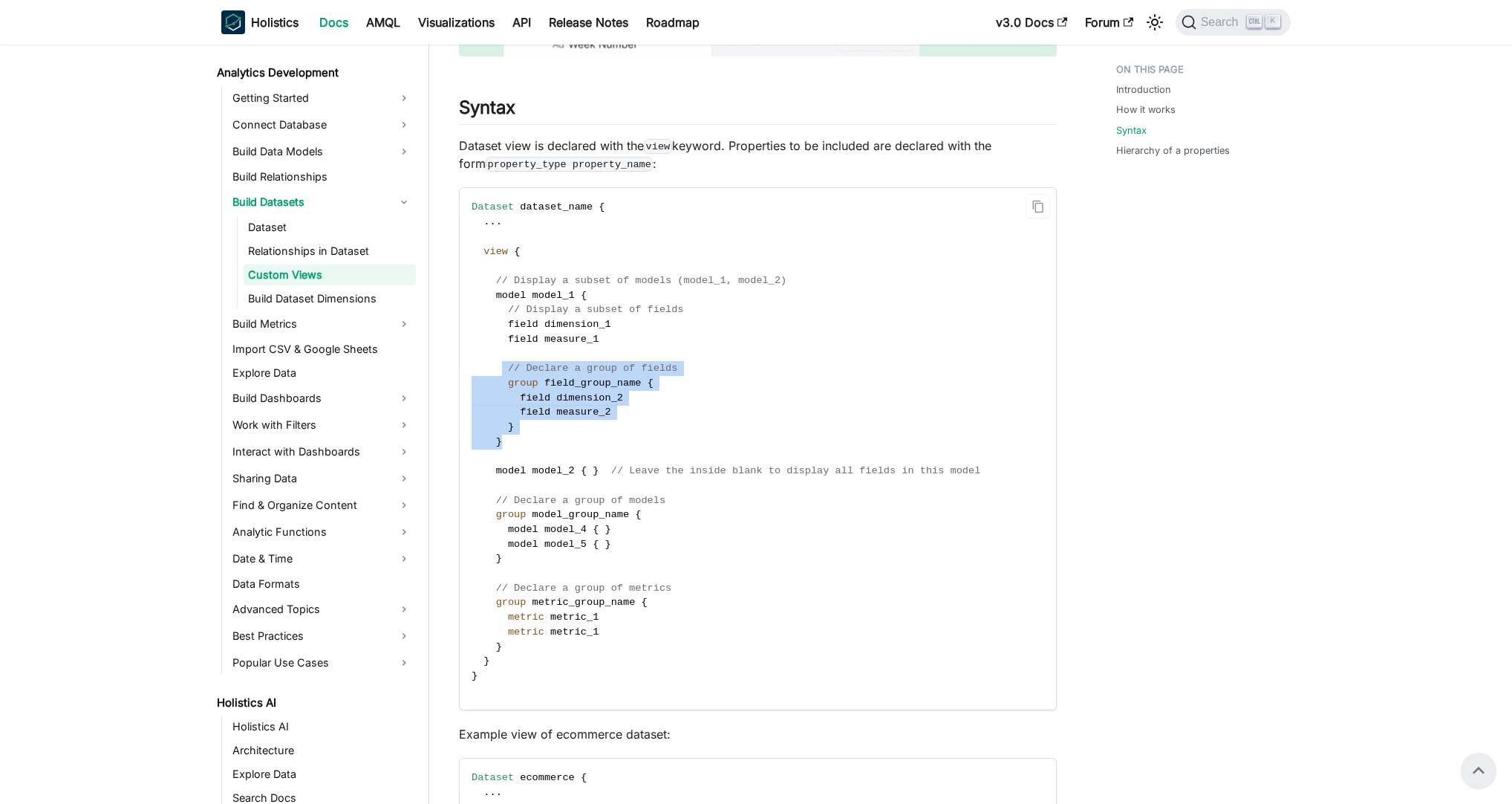
drag, startPoint x: 503, startPoint y: 374, endPoint x: 782, endPoint y: 443, distance: 287.4
click at [782, 443] on code "Dataset dataset_name { . . . view { // Display a subset of models (model_1, mod…" at bounding box center [756, 448] width 594 height 521
drag, startPoint x: 506, startPoint y: 352, endPoint x: 795, endPoint y: 434, distance: 300.4
click at [795, 434] on code "Dataset dataset_name { . . . view { // Display a subset of models (model_1, mod…" at bounding box center [756, 448] width 594 height 521
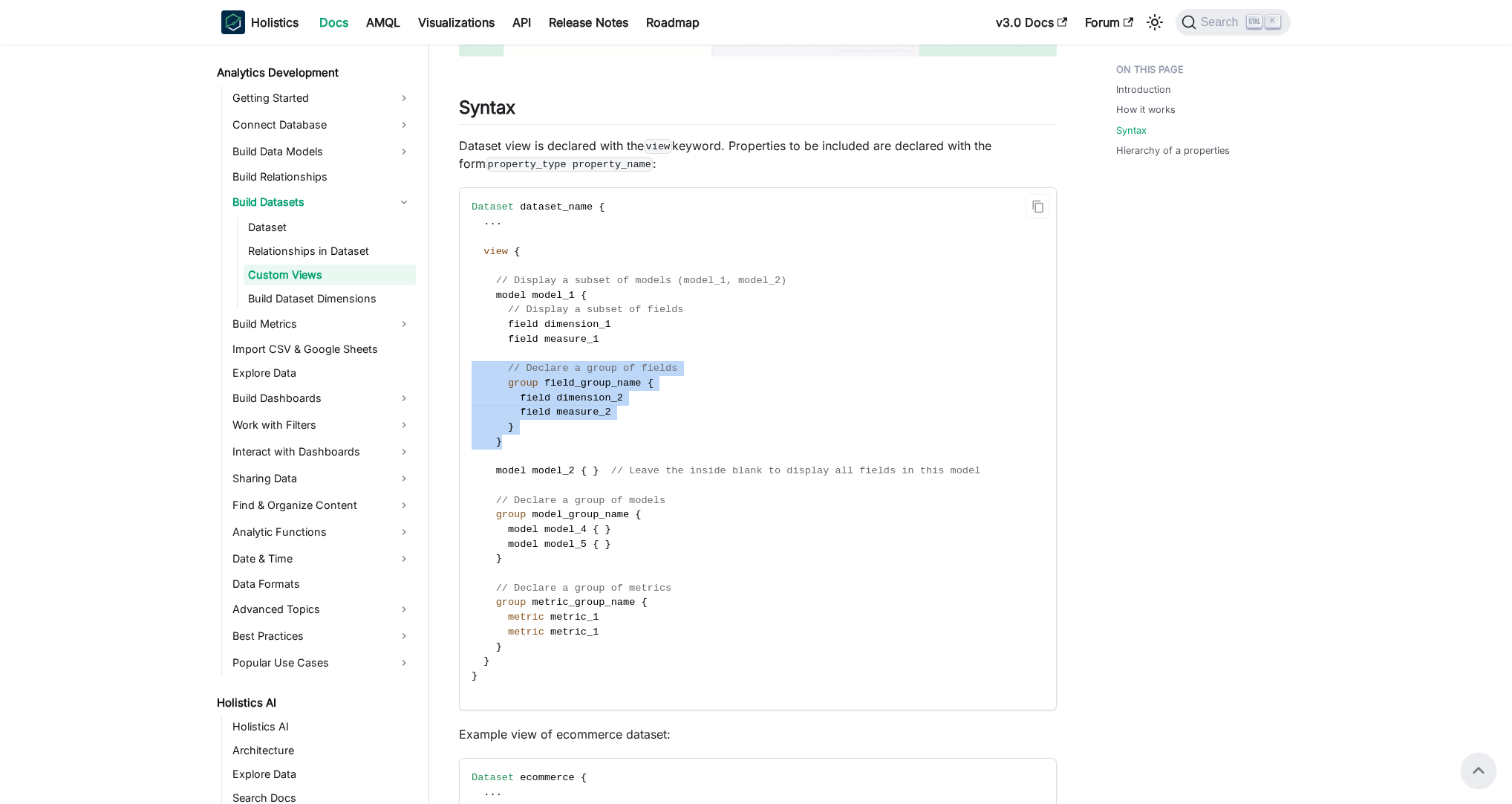
click at [795, 434] on code "Dataset dataset_name { . . . view { // Display a subset of models (model_1, mod…" at bounding box center [756, 448] width 594 height 521
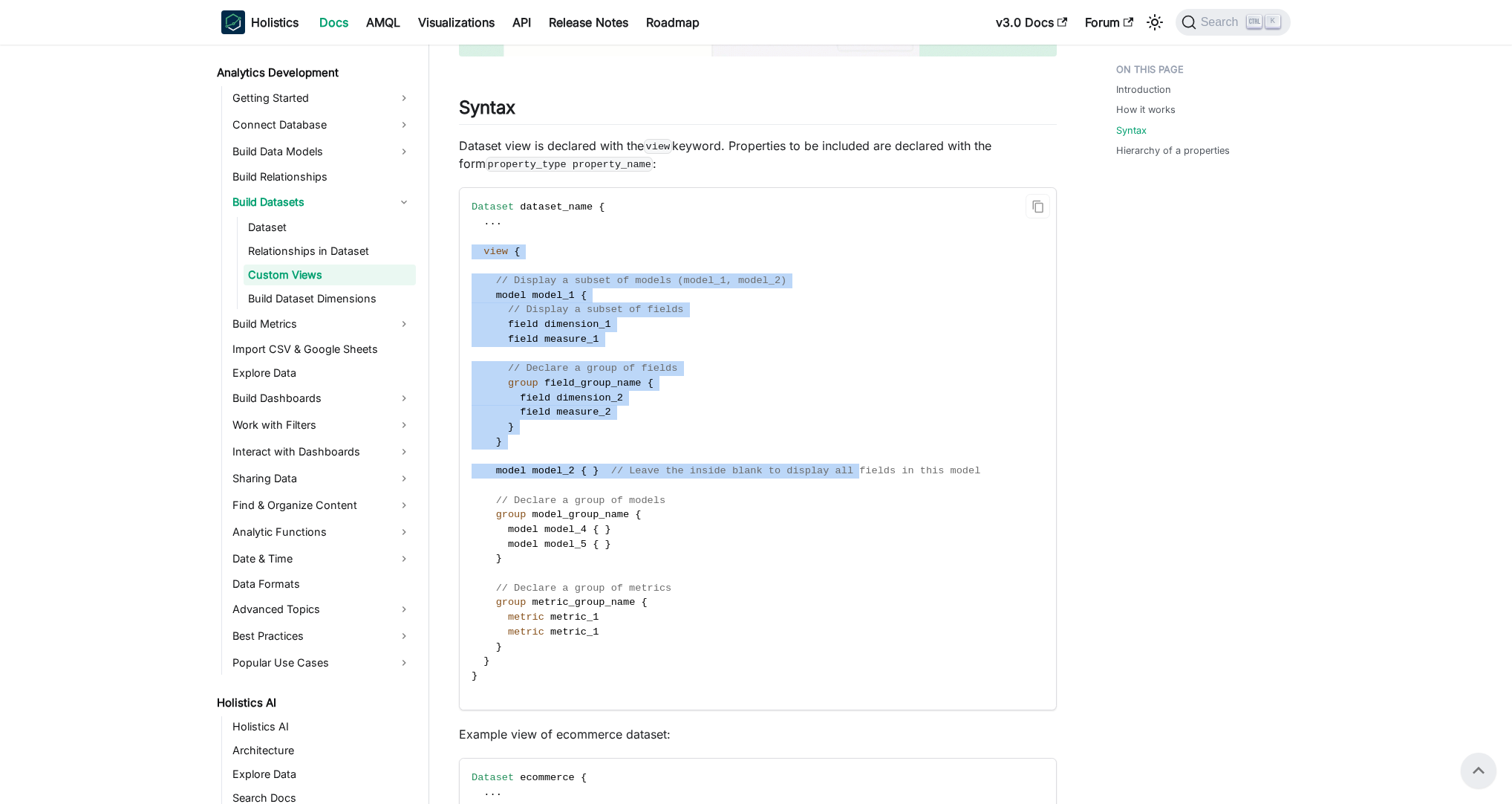
drag, startPoint x: 468, startPoint y: 234, endPoint x: 860, endPoint y: 475, distance: 460.2
click at [860, 475] on code "Dataset dataset_name { . . . view { // Display a subset of models (model_1, mod…" at bounding box center [756, 448] width 594 height 521
click at [860, 475] on span "// Leave the inside blank to display all fields in this model" at bounding box center [796, 470] width 370 height 11
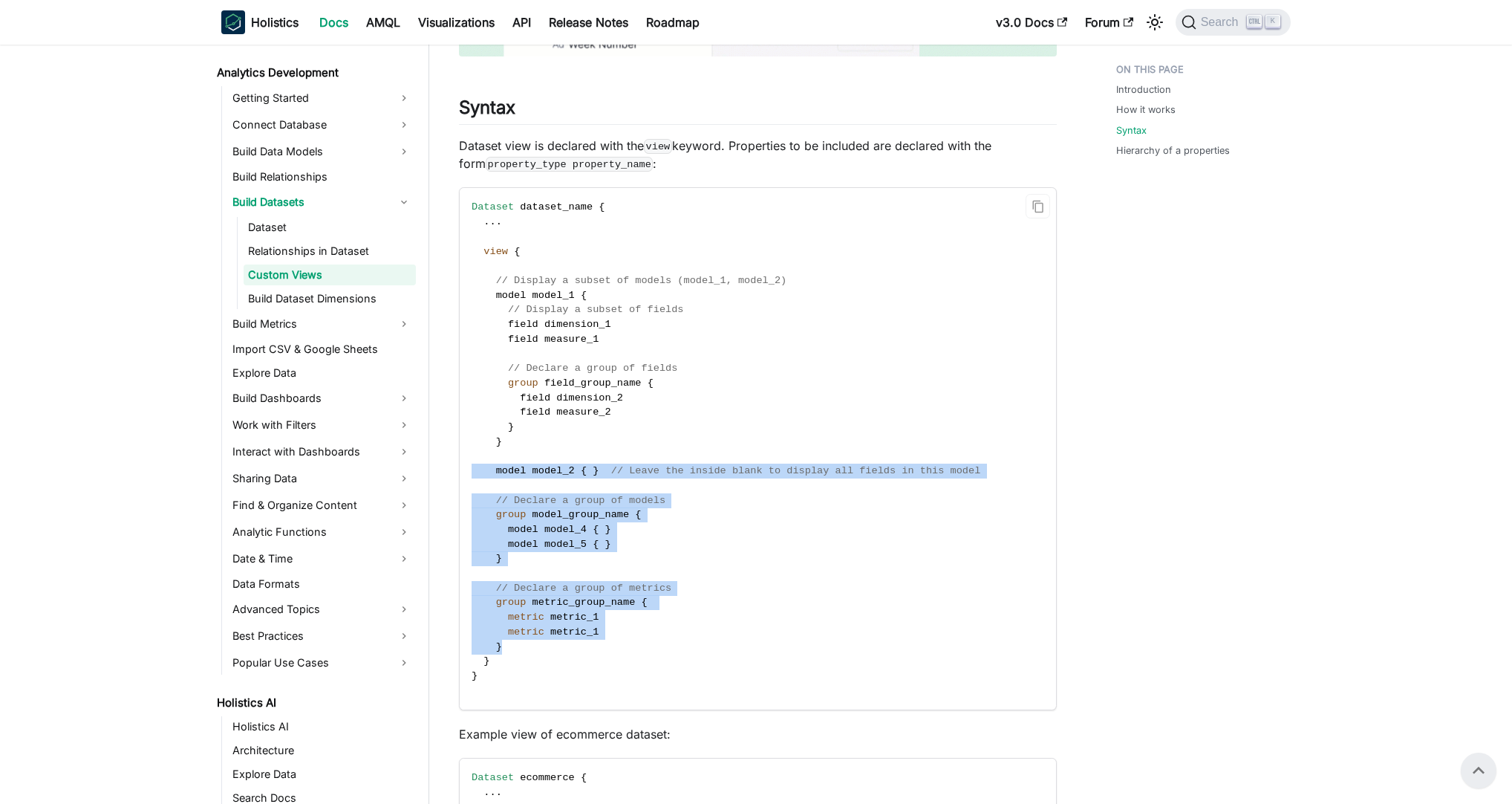
drag, startPoint x: 484, startPoint y: 457, endPoint x: 841, endPoint y: 645, distance: 403.5
click at [841, 645] on code "Dataset dataset_name { . . . view { // Display a subset of models (model_1, mod…" at bounding box center [756, 448] width 594 height 521
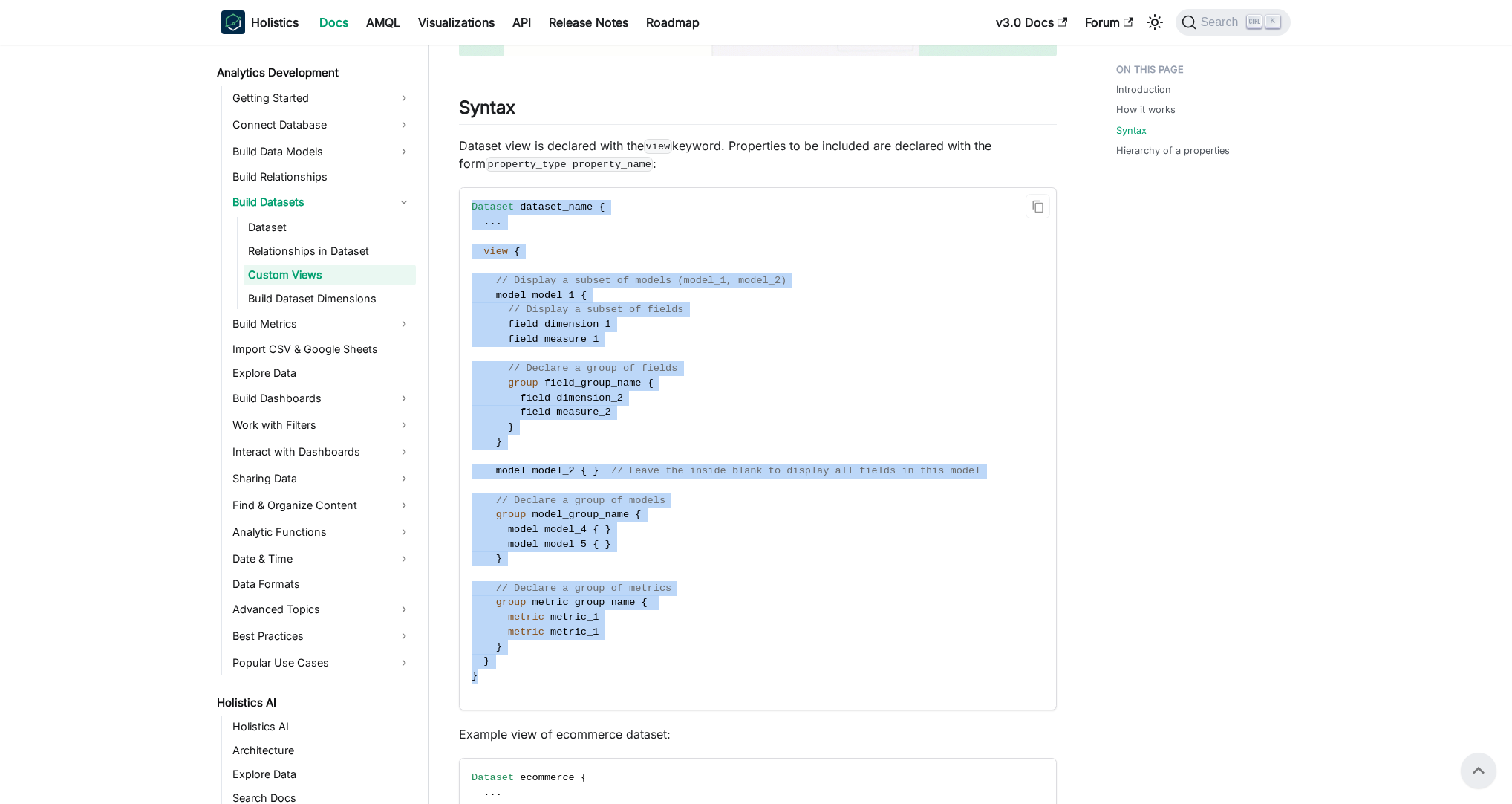
drag, startPoint x: 446, startPoint y: 443, endPoint x: 772, endPoint y: 684, distance: 405.4
click at [772, 684] on code "Dataset dataset_name { . . . view { // Display a subset of models (model_1, mod…" at bounding box center [756, 448] width 594 height 521
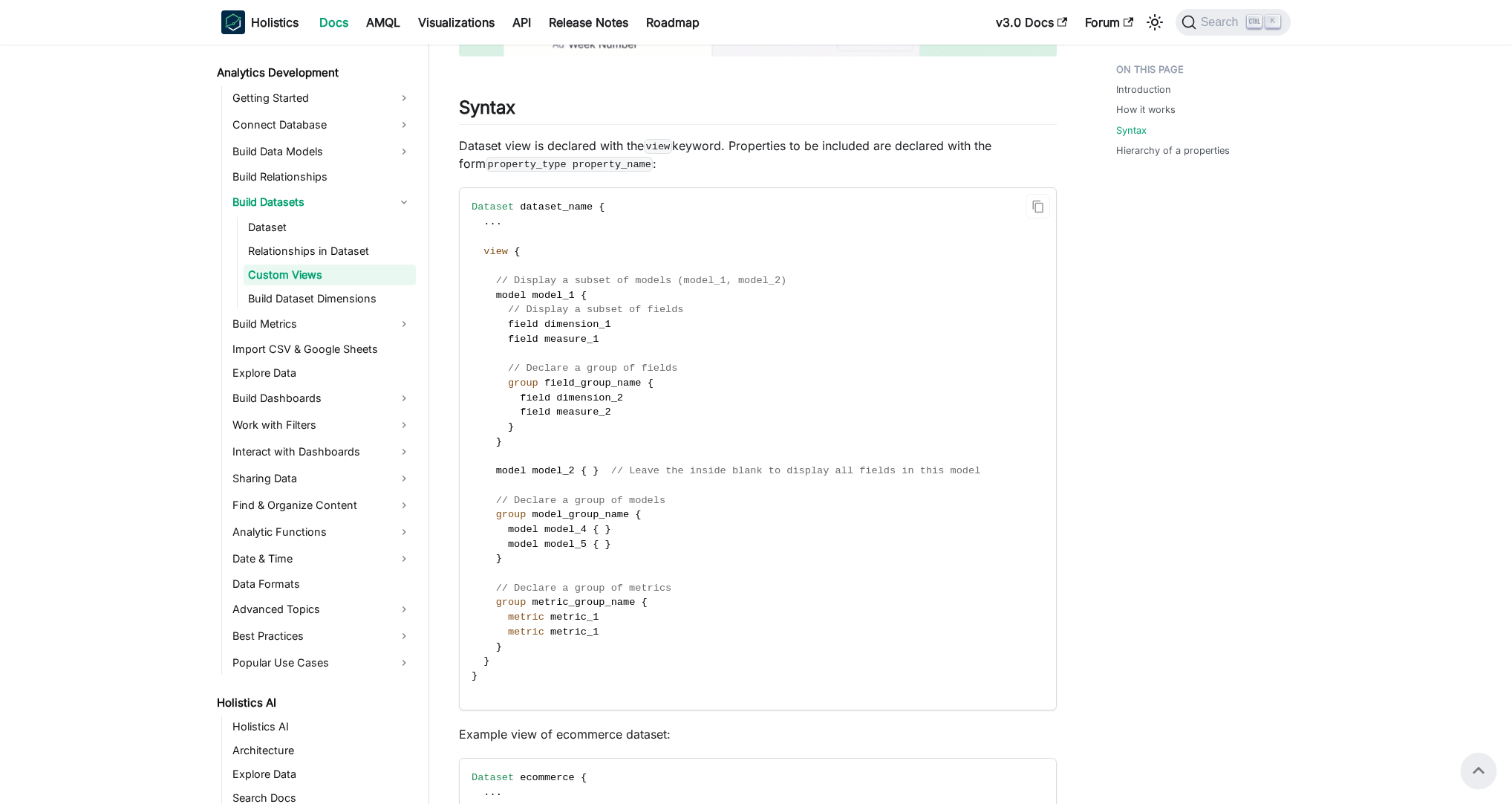
click at [796, 490] on code "Dataset dataset_name { . . . view { // Display a subset of models (model_1, mod…" at bounding box center [756, 448] width 594 height 521
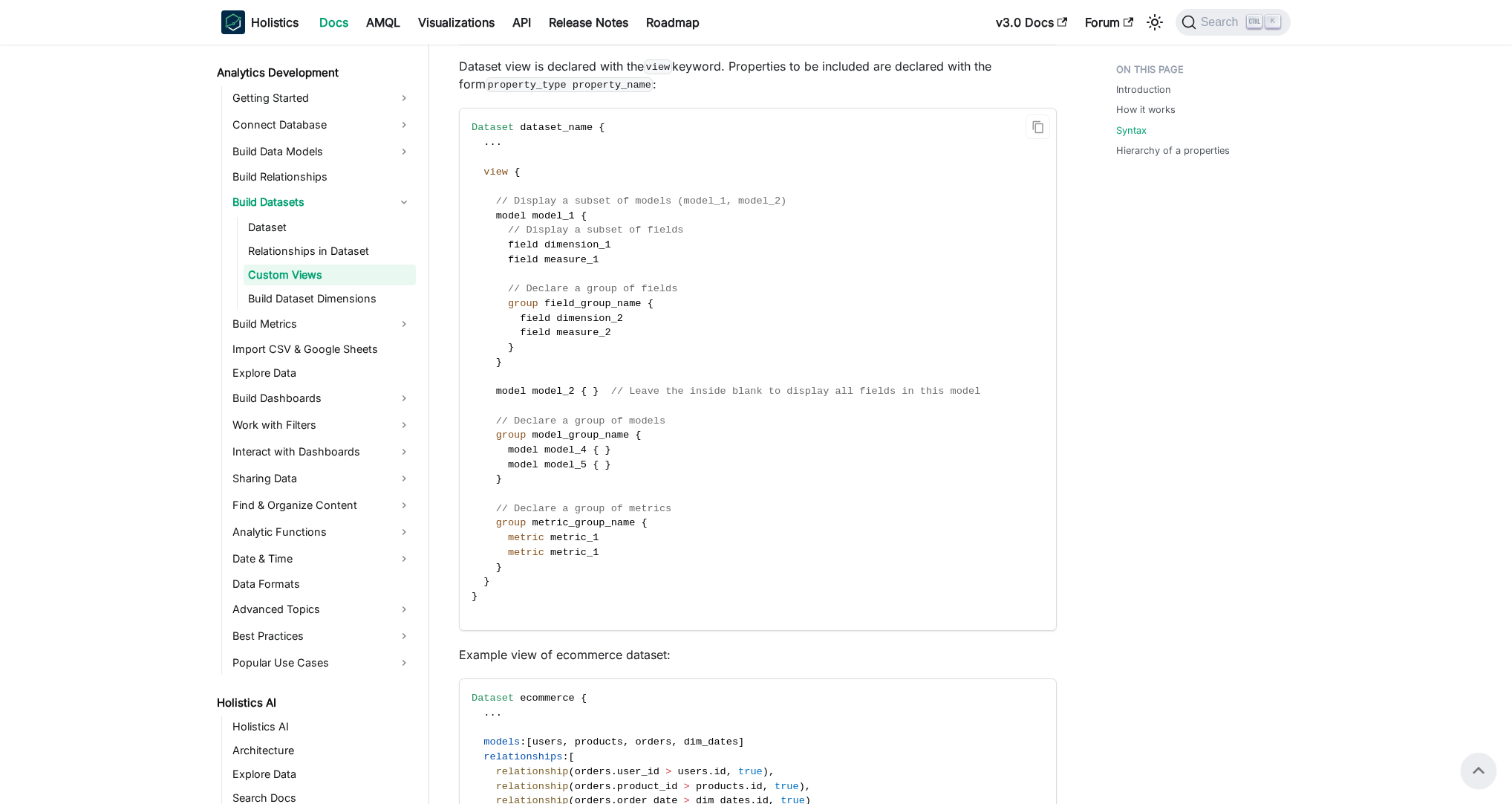
scroll to position [3066, 0]
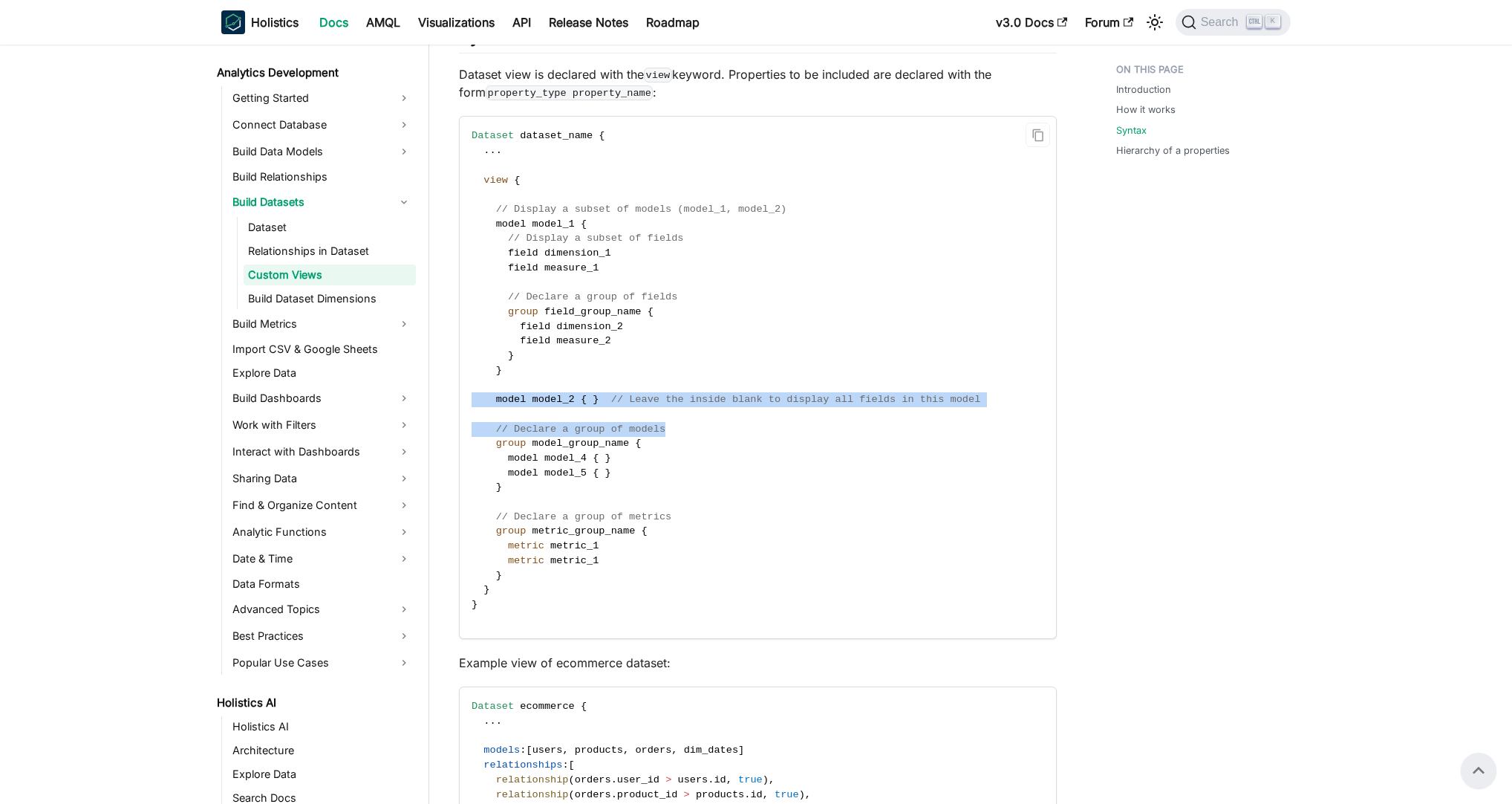
drag, startPoint x: 504, startPoint y: 391, endPoint x: 981, endPoint y: 434, distance: 478.9
click at [981, 434] on code "Dataset dataset_name { . . . view { // Display a subset of models (model_1, mod…" at bounding box center [756, 377] width 594 height 521
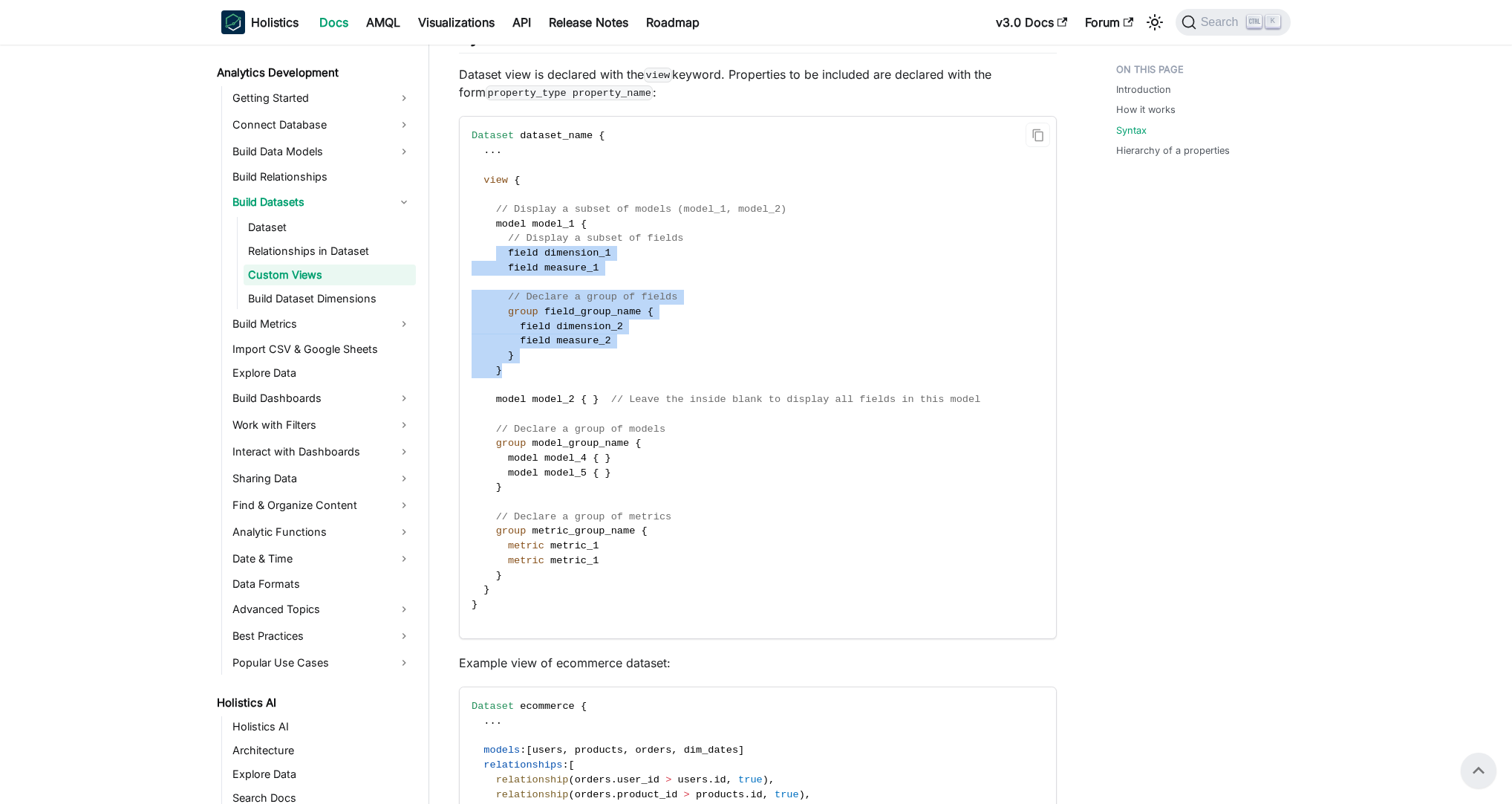
drag, startPoint x: 496, startPoint y: 259, endPoint x: 787, endPoint y: 374, distance: 312.9
click at [787, 374] on code "Dataset dataset_name { . . . view { // Display a subset of models (model_1, mod…" at bounding box center [756, 377] width 594 height 521
drag, startPoint x: 609, startPoint y: 243, endPoint x: 814, endPoint y: 381, distance: 247.1
click at [813, 380] on code "Dataset dataset_name { . . . view { // Display a subset of models (model_1, mod…" at bounding box center [756, 377] width 594 height 521
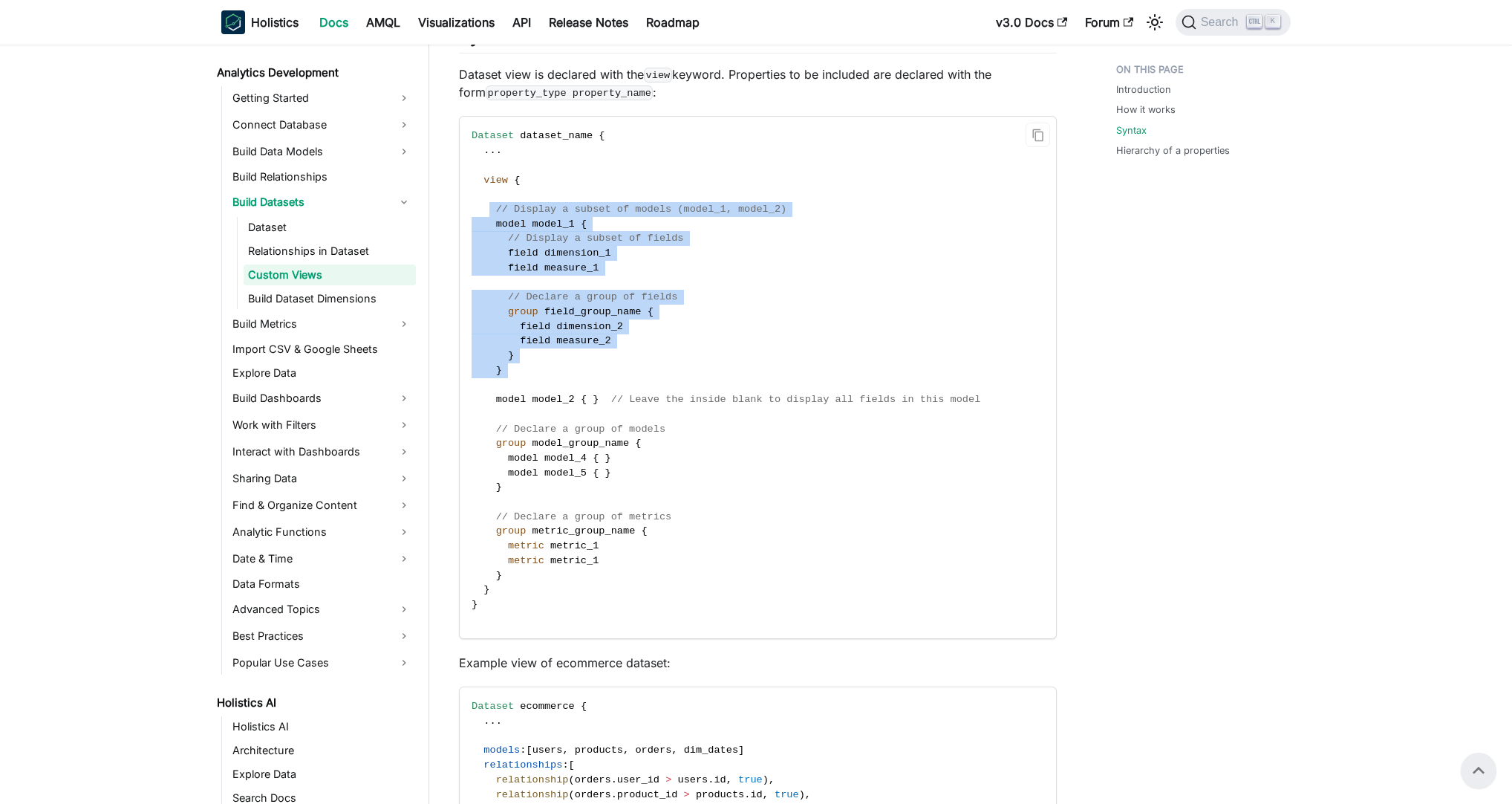
click at [814, 381] on code "Dataset dataset_name { . . . view { // Display a subset of models (model_1, mod…" at bounding box center [756, 377] width 594 height 521
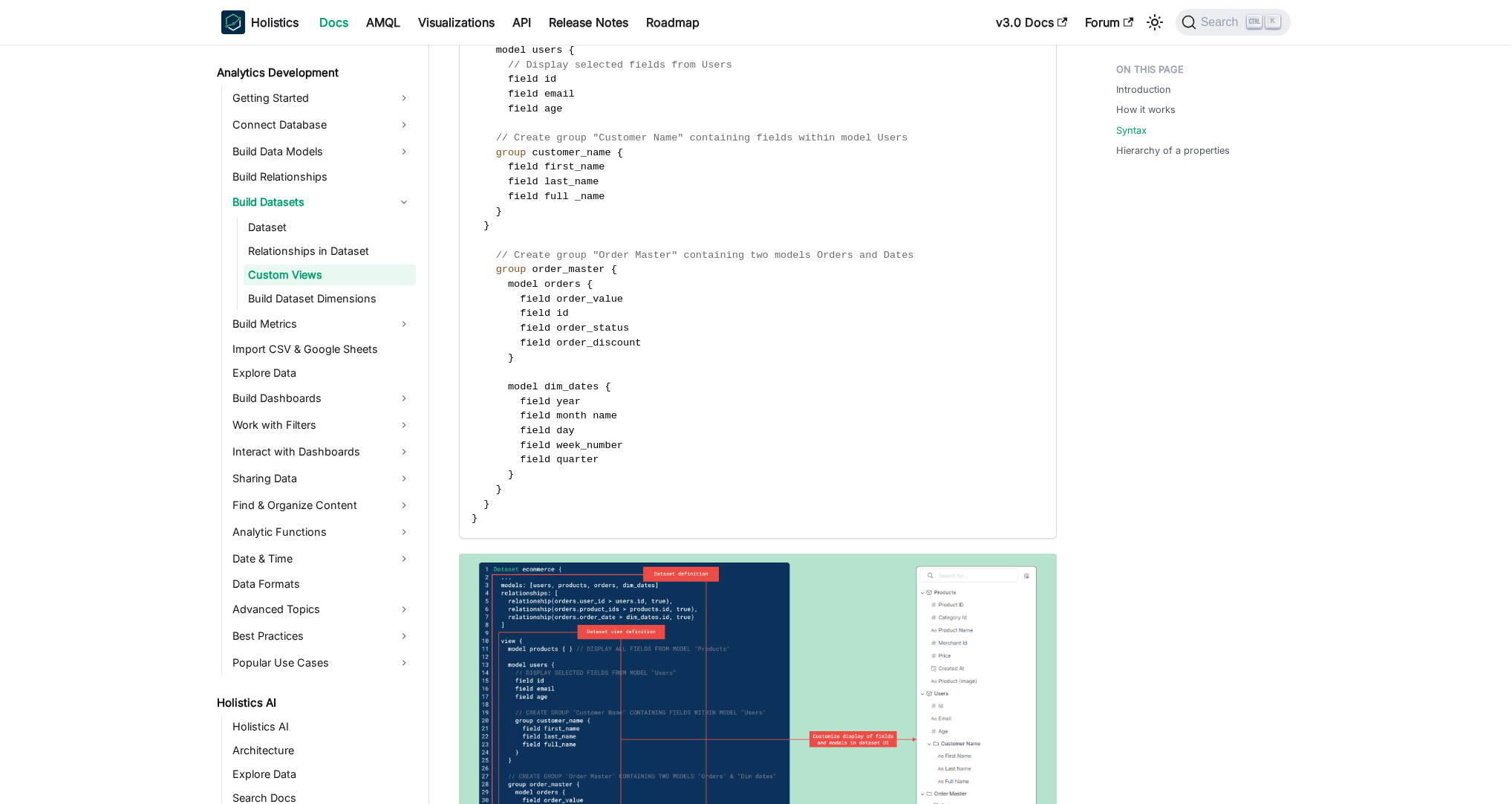
scroll to position [4064, 0]
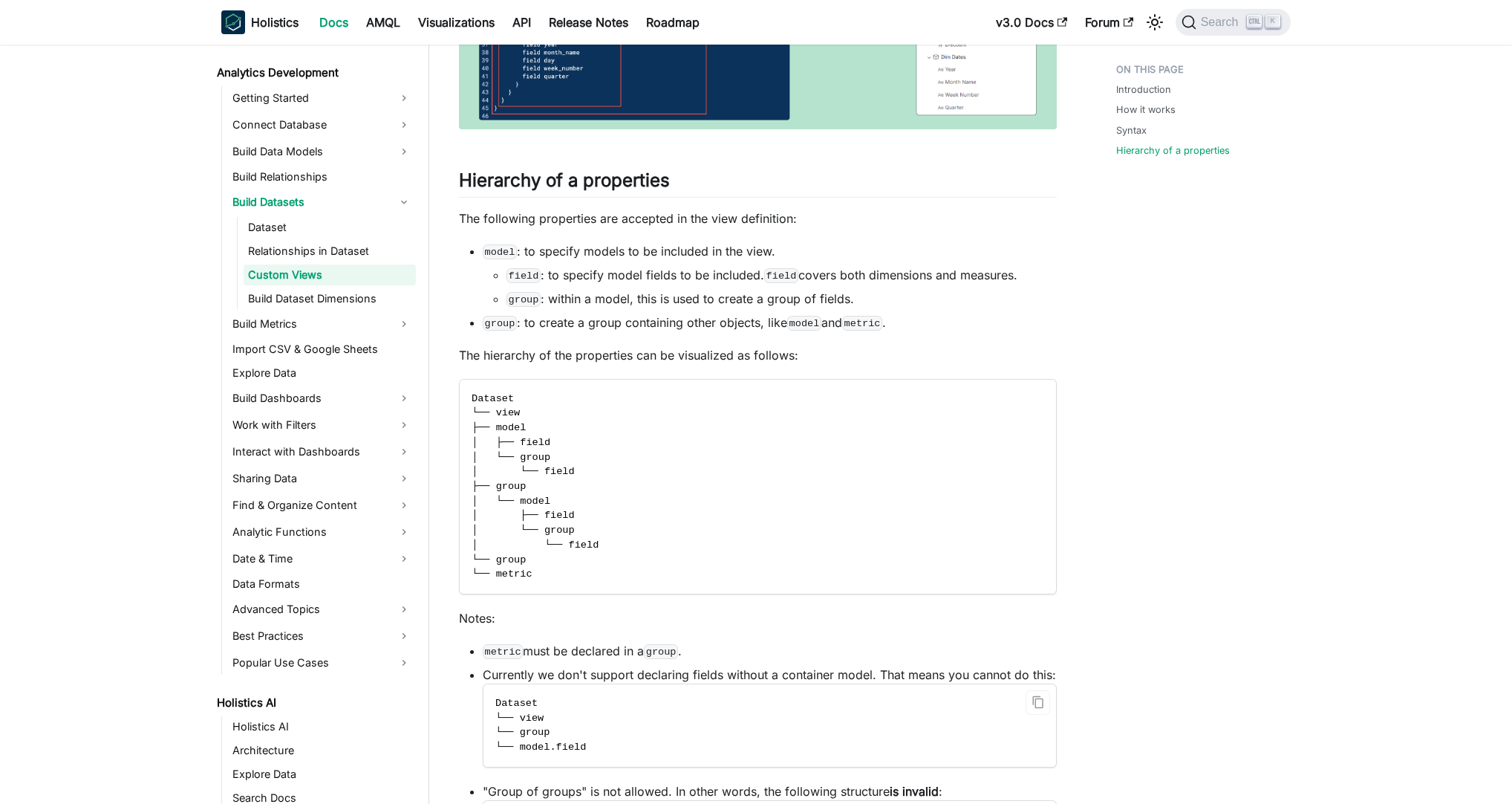
scroll to position [5024, 0]
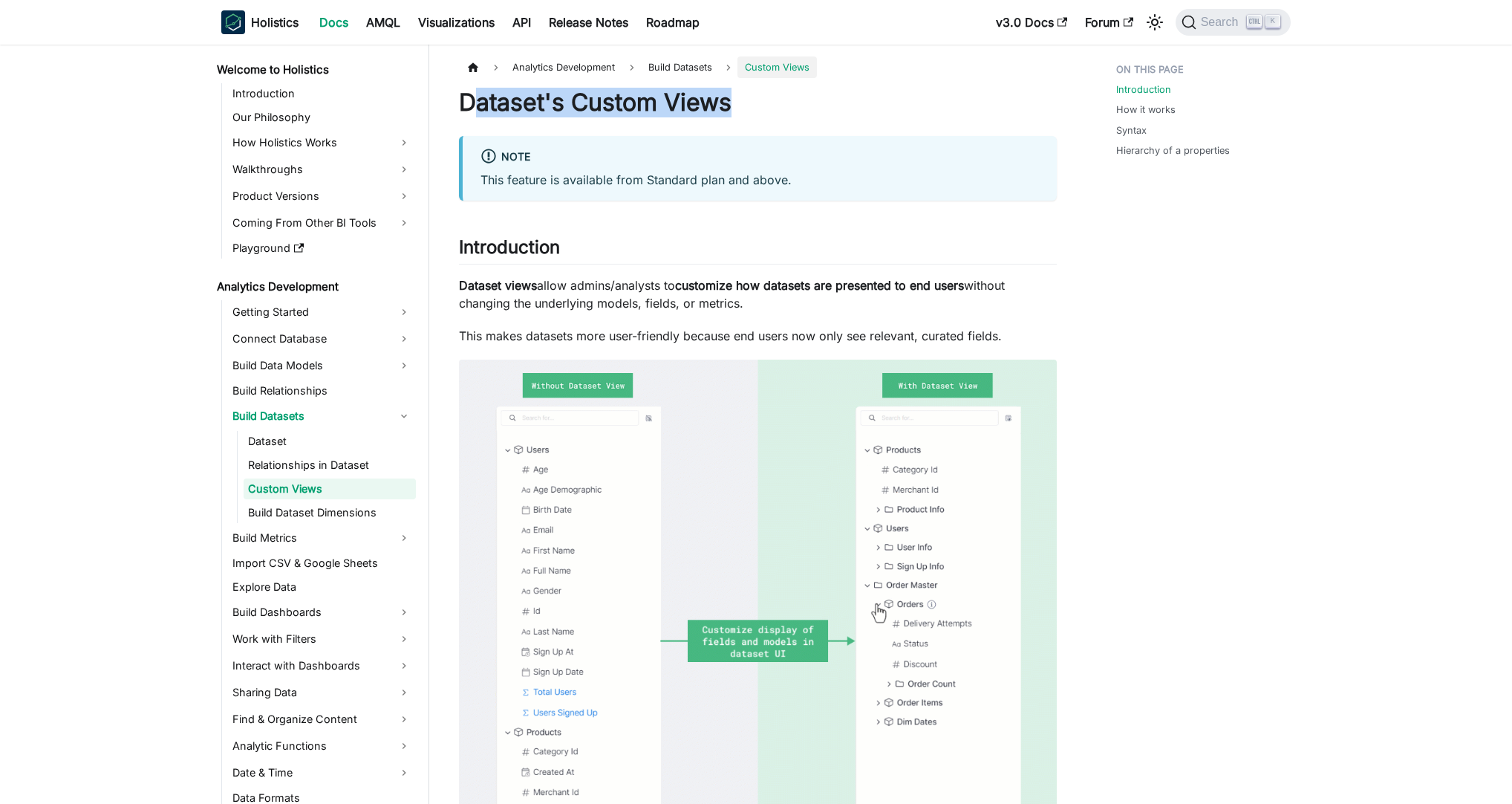
drag, startPoint x: 469, startPoint y: 100, endPoint x: 853, endPoint y: 113, distance: 384.2
click at [853, 113] on h1 "Dataset's Custom Views" at bounding box center [758, 102] width 598 height 30
drag, startPoint x: 789, startPoint y: 108, endPoint x: 448, endPoint y: 100, distance: 341.1
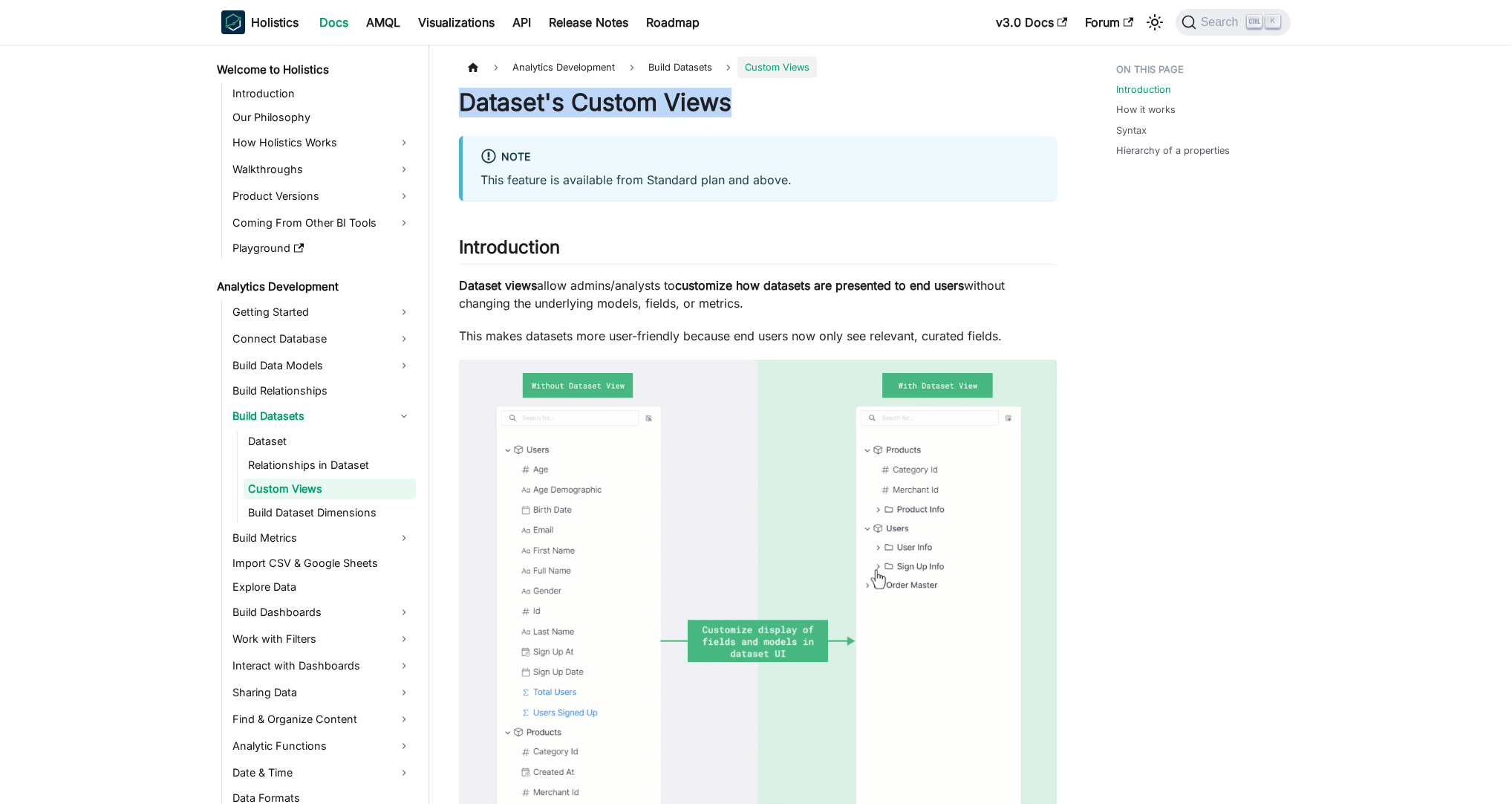
copy h1 "Dataset's Custom Views"
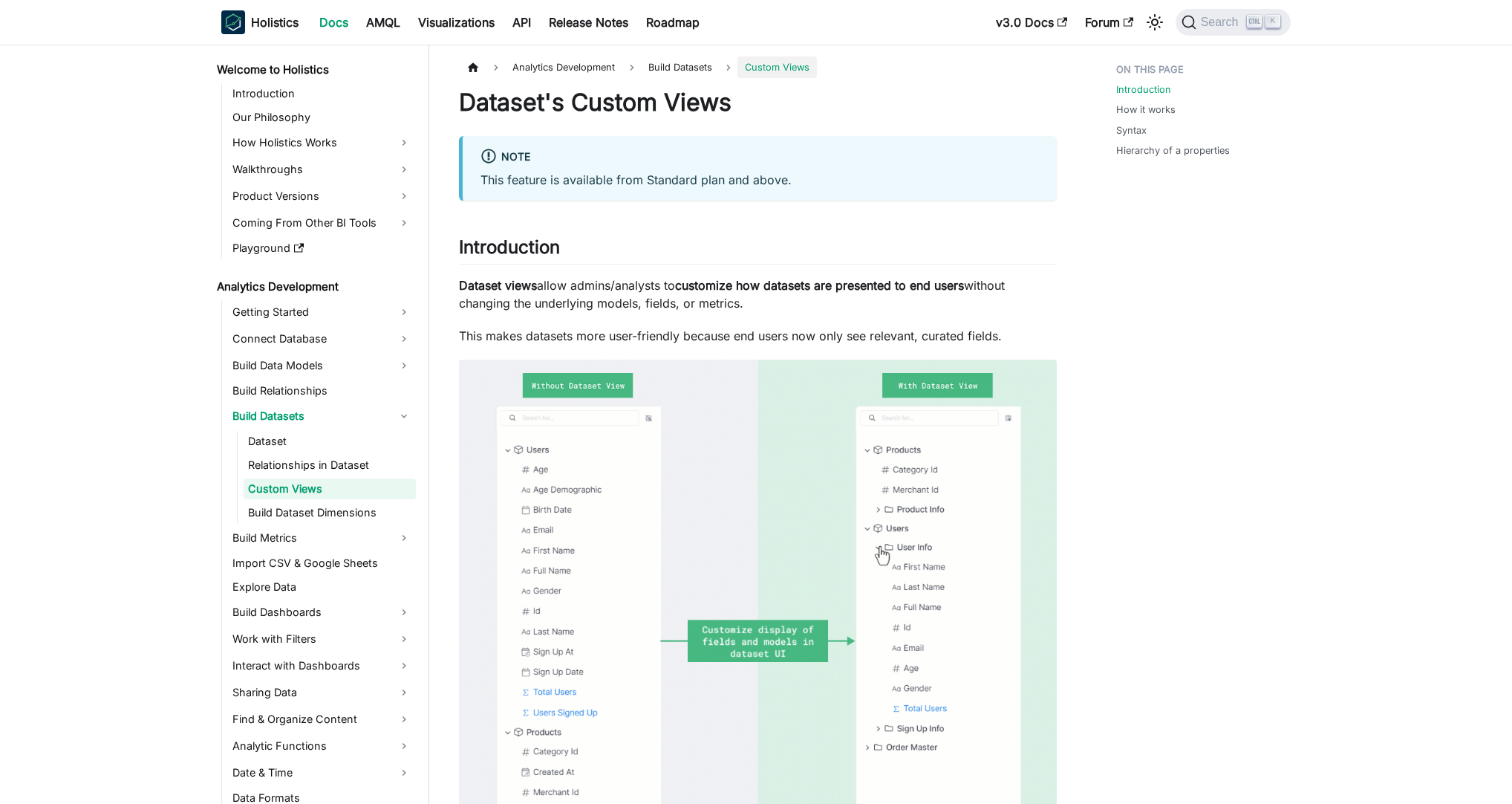
click at [609, 278] on p "Dataset views allow admins/analysts to customize how datasets are presented to …" at bounding box center [758, 294] width 598 height 36
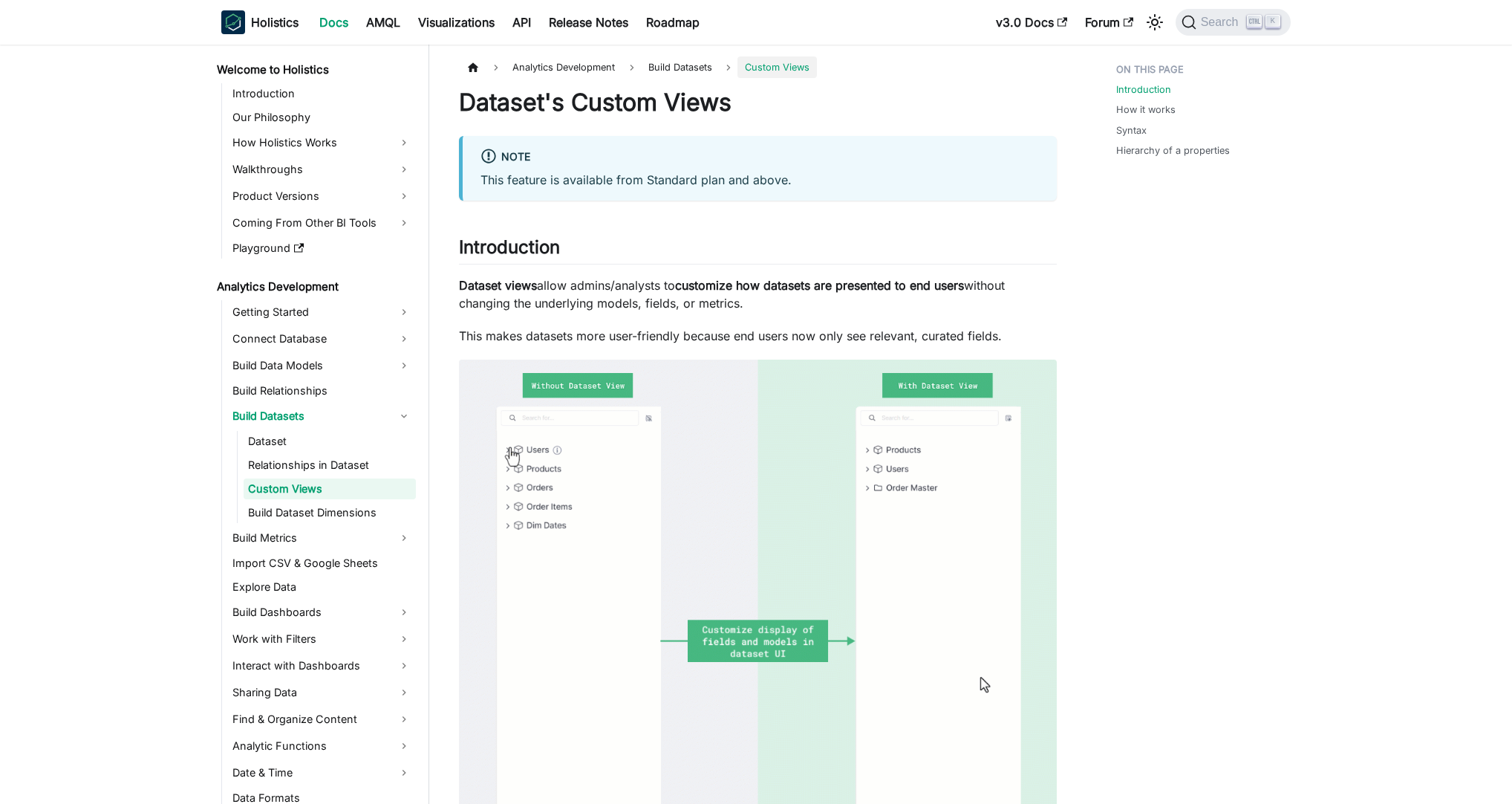
drag, startPoint x: 738, startPoint y: 297, endPoint x: 923, endPoint y: 309, distance: 185.4
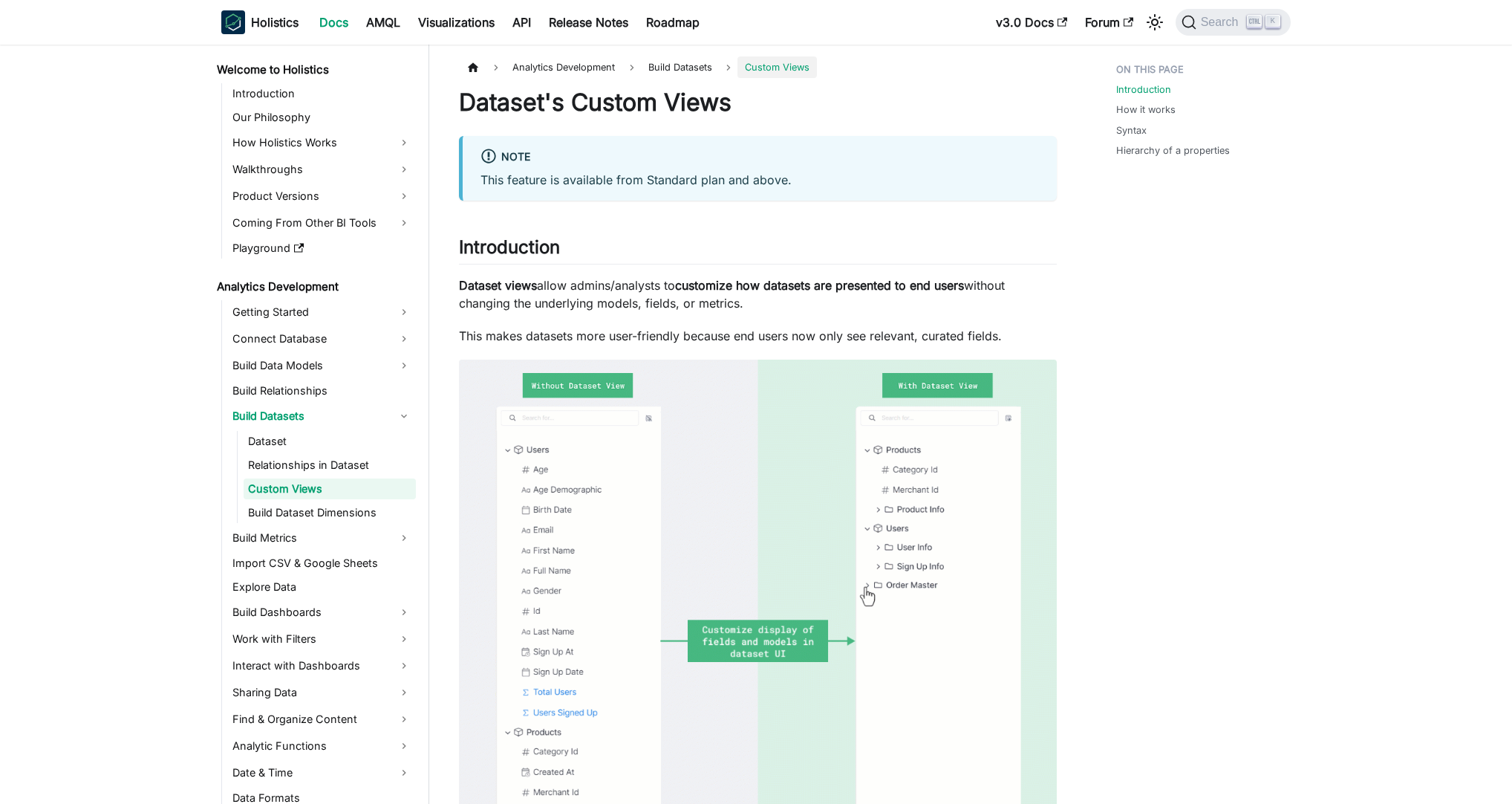
click at [920, 309] on p "Dataset views allow admins/analysts to customize how datasets are presented to …" at bounding box center [758, 294] width 598 height 36
click at [923, 309] on p "Dataset views allow admins/analysts to customize how datasets are presented to …" at bounding box center [758, 294] width 598 height 36
